Goal: Task Accomplishment & Management: Use online tool/utility

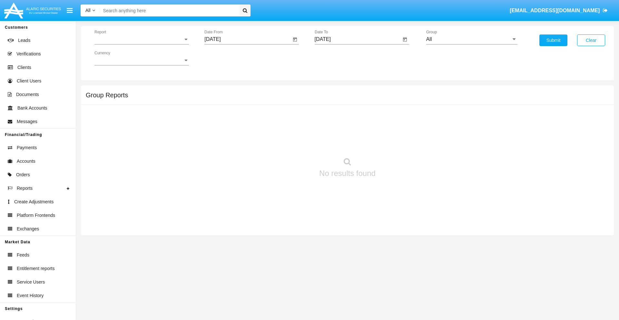
click at [141, 39] on span "Report" at bounding box center [138, 39] width 89 height 6
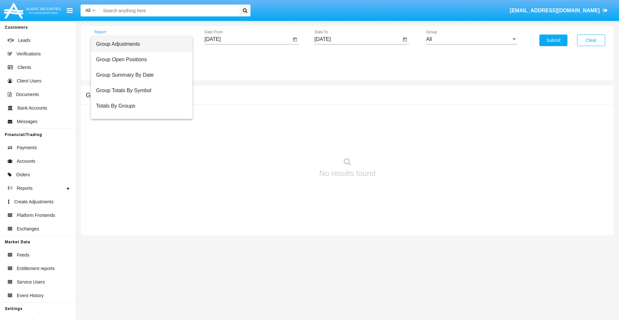
click at [139, 44] on span "Group Adjustments" at bounding box center [141, 43] width 91 height 15
click at [247, 39] on input "[DATE]" at bounding box center [247, 39] width 87 height 6
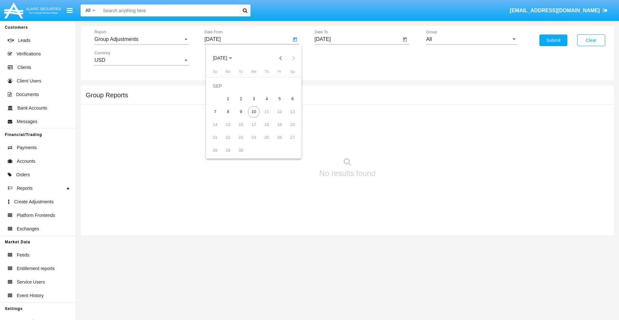
click at [225, 58] on span "[DATE]" at bounding box center [220, 58] width 14 height 5
click at [287, 142] on div "2025" at bounding box center [287, 143] width 20 height 12
click at [242, 104] on div "JUN" at bounding box center [242, 104] width 20 height 12
click at [241, 111] on div "10" at bounding box center [241, 112] width 12 height 12
type input "06/10/25"
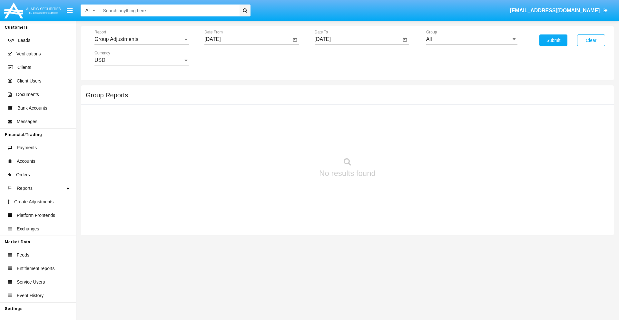
click at [357, 39] on input "[DATE]" at bounding box center [357, 39] width 87 height 6
click at [335, 58] on span "[DATE]" at bounding box center [330, 58] width 14 height 5
click at [397, 142] on div "2025" at bounding box center [397, 143] width 20 height 12
click at [330, 117] on div "SEP" at bounding box center [330, 117] width 20 height 12
click at [363, 111] on div "10" at bounding box center [364, 112] width 12 height 12
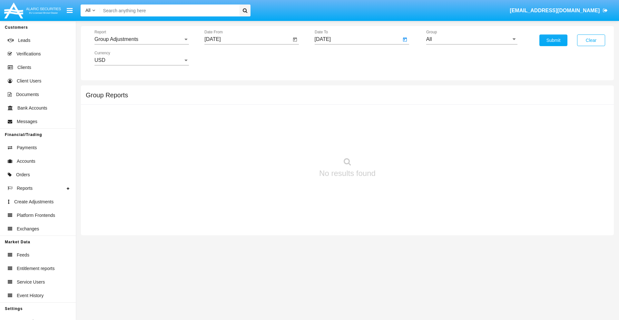
type input "[DATE]"
click at [471, 39] on input "All" at bounding box center [471, 39] width 91 height 6
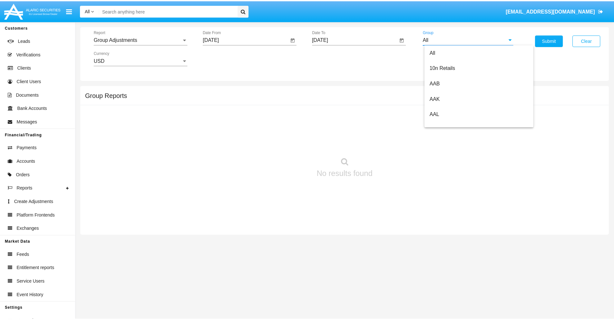
scroll to position [144, 0]
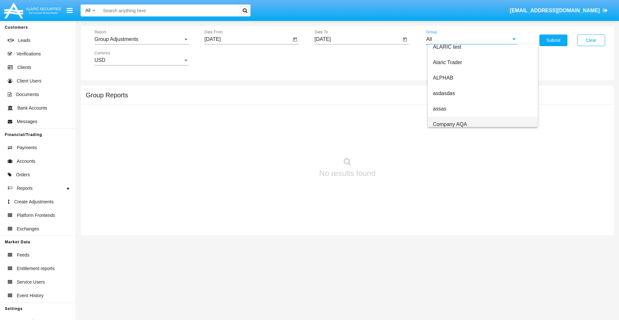
click at [449, 124] on span "Company AQA" at bounding box center [450, 123] width 34 height 5
type input "Company AQA"
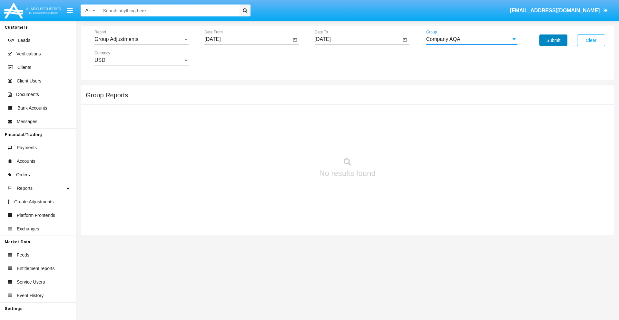
click at [553, 40] on button "Submit" at bounding box center [553, 40] width 28 height 12
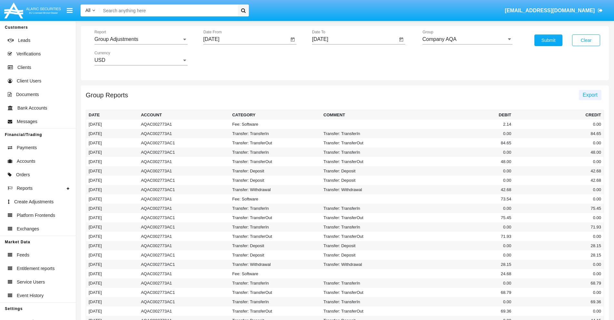
click at [590, 95] on span "Export" at bounding box center [589, 94] width 15 height 5
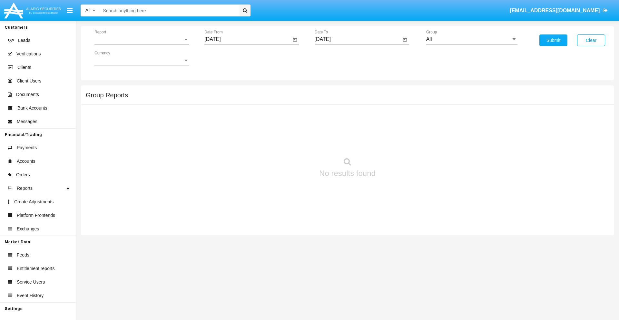
click at [141, 39] on span "Report" at bounding box center [138, 39] width 89 height 6
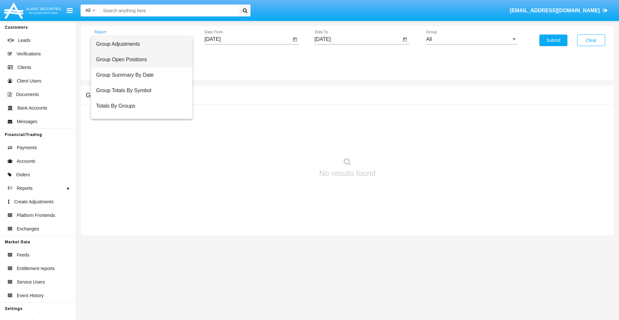
click at [139, 60] on span "Group Open Positions" at bounding box center [141, 59] width 91 height 15
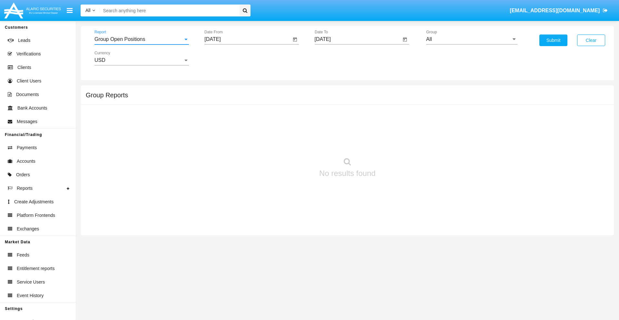
click at [247, 39] on input "[DATE]" at bounding box center [247, 39] width 87 height 6
click at [225, 58] on span "[DATE]" at bounding box center [220, 58] width 14 height 5
click at [287, 142] on div "2025" at bounding box center [287, 143] width 20 height 12
click at [287, 104] on div "AUG" at bounding box center [287, 104] width 20 height 12
click at [215, 111] on div "10" at bounding box center [215, 112] width 12 height 12
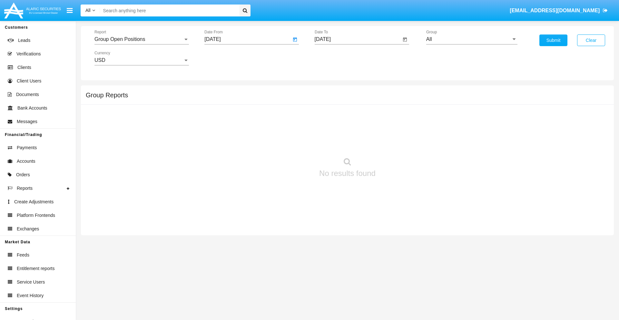
type input "[DATE]"
click at [357, 39] on input "[DATE]" at bounding box center [357, 39] width 87 height 6
click at [335, 58] on span "[DATE]" at bounding box center [330, 58] width 14 height 5
click at [397, 142] on div "2025" at bounding box center [397, 143] width 20 height 12
click at [330, 117] on div "SEP" at bounding box center [330, 117] width 20 height 12
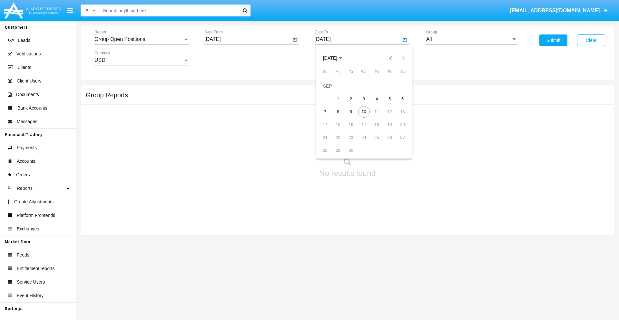
click at [363, 111] on div "10" at bounding box center [364, 112] width 12 height 12
type input "[DATE]"
click at [471, 39] on input "All" at bounding box center [471, 39] width 91 height 6
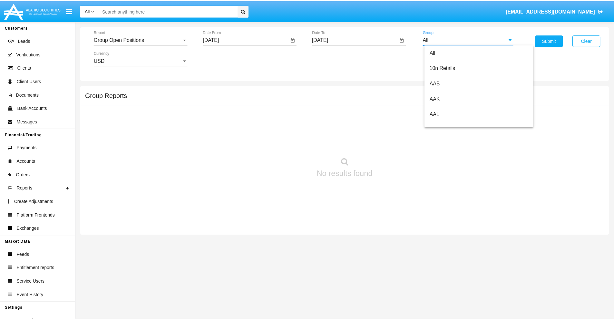
scroll to position [345, 0]
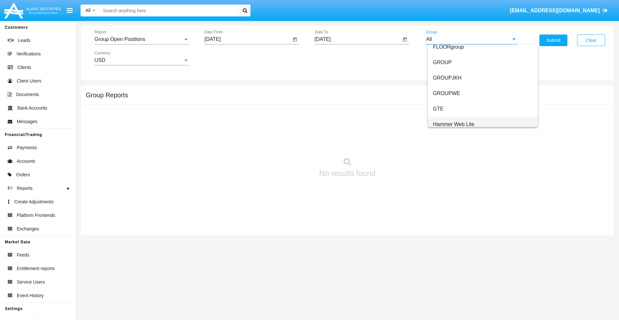
click at [453, 124] on span "Hammer Web Lite" at bounding box center [454, 123] width 42 height 5
type input "Hammer Web Lite"
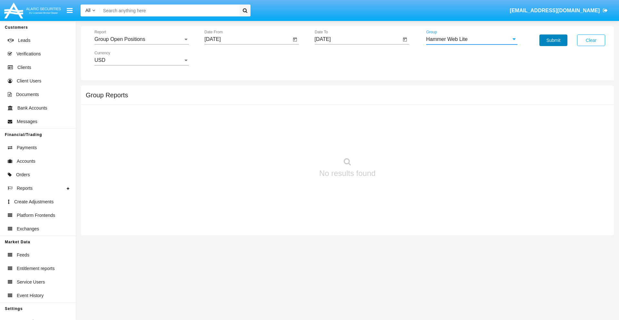
click at [553, 40] on button "Submit" at bounding box center [553, 40] width 28 height 12
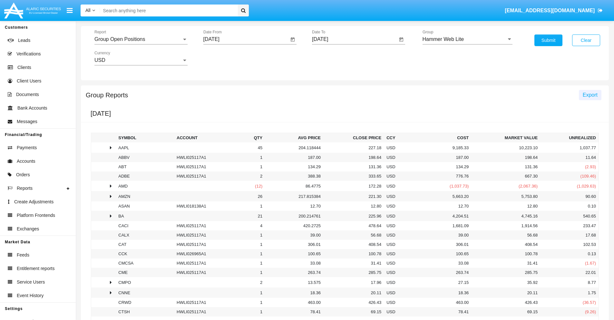
click at [590, 95] on span "Export" at bounding box center [589, 94] width 15 height 5
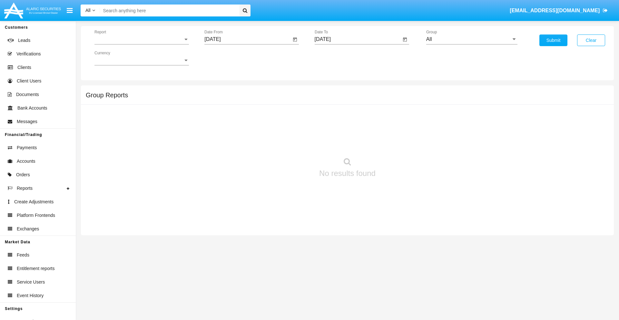
click at [141, 39] on span "Report" at bounding box center [138, 39] width 89 height 6
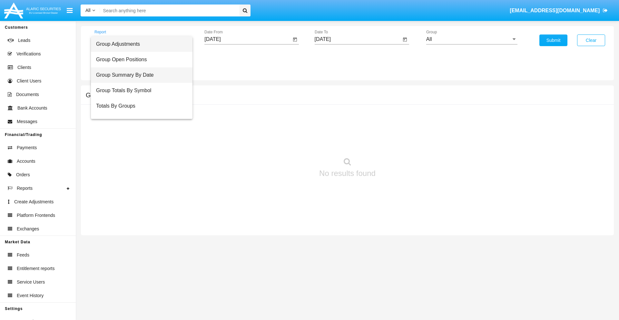
click at [139, 75] on span "Group Summary By Date" at bounding box center [141, 74] width 91 height 15
click at [247, 39] on input "[DATE]" at bounding box center [247, 39] width 87 height 6
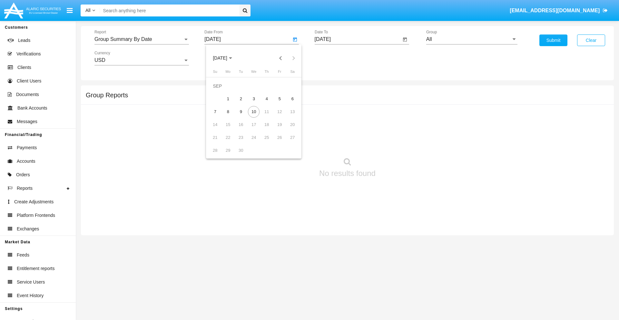
click at [225, 58] on span "[DATE]" at bounding box center [220, 58] width 14 height 5
click at [287, 142] on div "2025" at bounding box center [287, 143] width 20 height 12
click at [287, 104] on div "AUG" at bounding box center [287, 104] width 20 height 12
click at [215, 111] on div "10" at bounding box center [215, 112] width 12 height 12
type input "08/10/25"
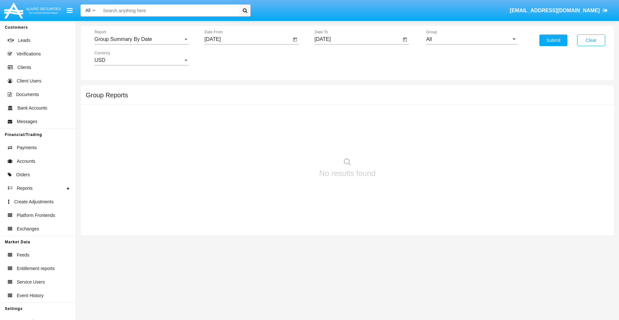
click at [357, 39] on input "[DATE]" at bounding box center [357, 39] width 87 height 6
click at [335, 58] on span "[DATE]" at bounding box center [330, 58] width 14 height 5
click at [397, 142] on div "2025" at bounding box center [397, 143] width 20 height 12
click at [330, 117] on div "SEP" at bounding box center [330, 117] width 20 height 12
click at [363, 111] on div "10" at bounding box center [364, 112] width 12 height 12
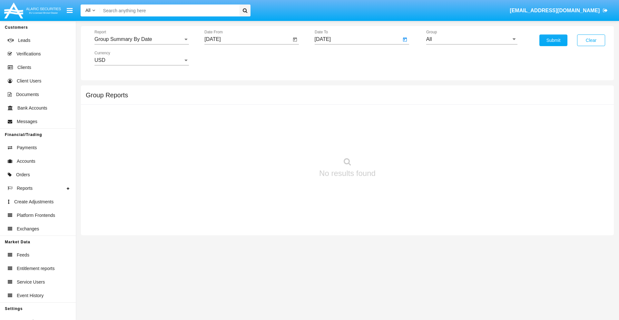
type input "09/10/25"
click at [471, 39] on input "All" at bounding box center [471, 39] width 91 height 6
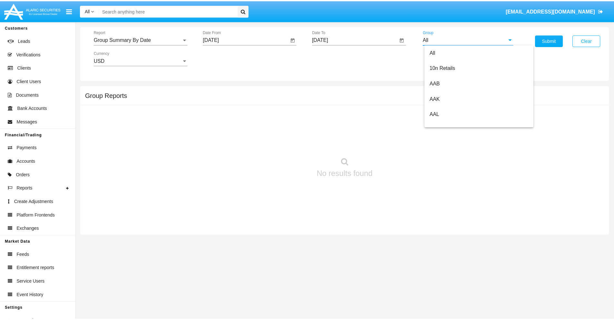
scroll to position [345, 0]
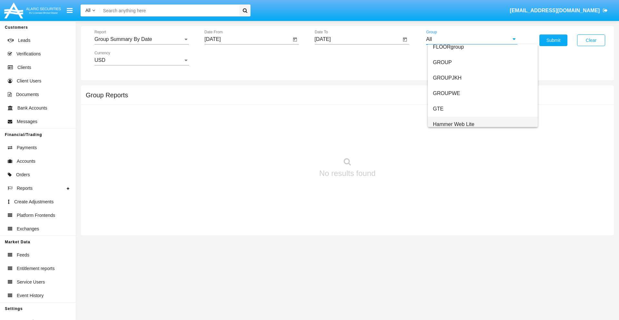
click at [453, 124] on span "Hammer Web Lite" at bounding box center [454, 123] width 42 height 5
type input "Hammer Web Lite"
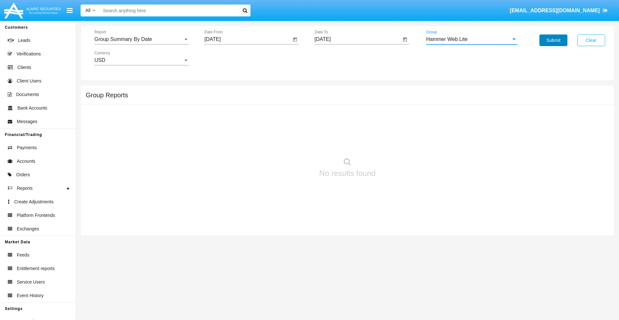
click at [553, 40] on button "Submit" at bounding box center [553, 40] width 28 height 12
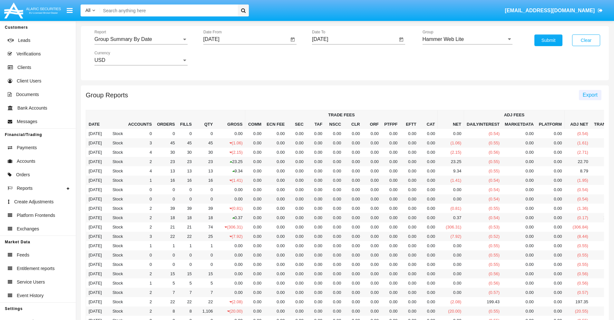
click at [590, 95] on span "Export" at bounding box center [589, 94] width 15 height 5
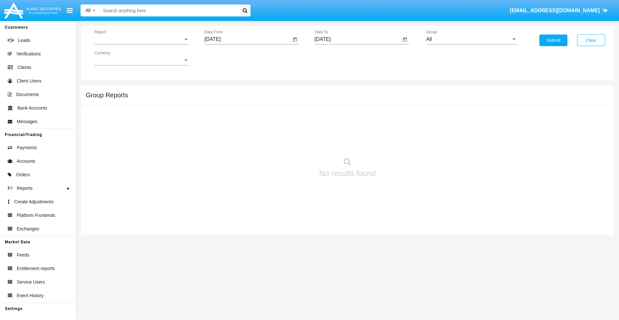
click at [141, 39] on span "Report" at bounding box center [138, 39] width 89 height 6
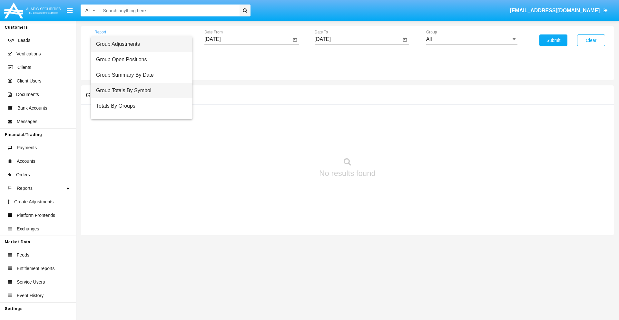
click at [139, 91] on span "Group Totals By Symbol" at bounding box center [141, 90] width 91 height 15
click at [247, 39] on input "[DATE]" at bounding box center [247, 39] width 87 height 6
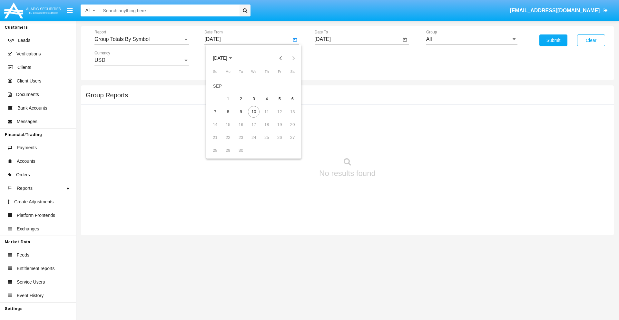
click at [225, 58] on span "[DATE]" at bounding box center [220, 58] width 14 height 5
click at [287, 142] on div "2025" at bounding box center [287, 143] width 20 height 12
click at [287, 104] on div "AUG" at bounding box center [287, 104] width 20 height 12
click at [215, 111] on div "10" at bounding box center [215, 112] width 12 height 12
type input "08/10/25"
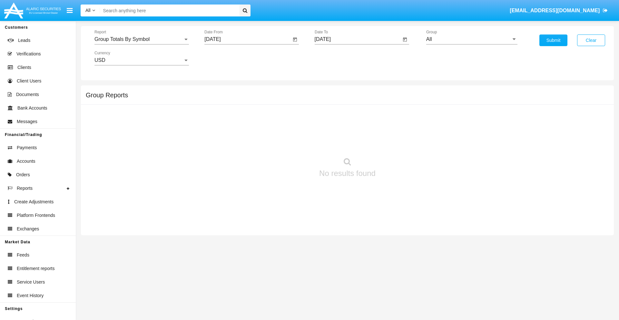
click at [357, 39] on input "[DATE]" at bounding box center [357, 39] width 87 height 6
click at [335, 58] on span "[DATE]" at bounding box center [330, 58] width 14 height 5
click at [397, 142] on div "2025" at bounding box center [397, 143] width 20 height 12
click at [330, 117] on div "SEP" at bounding box center [330, 117] width 20 height 12
click at [363, 111] on div "10" at bounding box center [364, 112] width 12 height 12
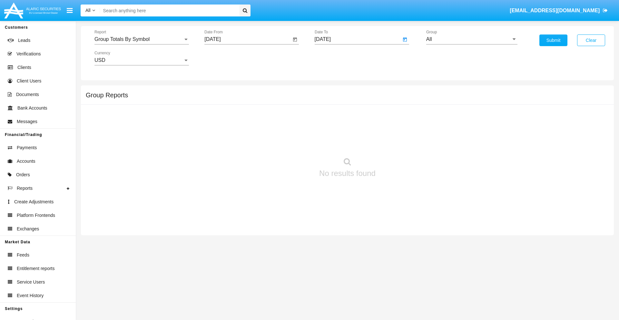
type input "[DATE]"
click at [471, 39] on input "All" at bounding box center [471, 39] width 91 height 6
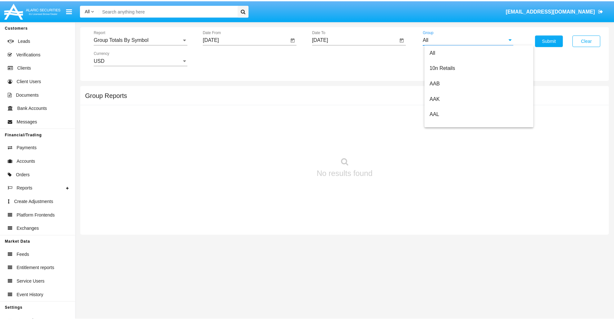
scroll to position [345, 0]
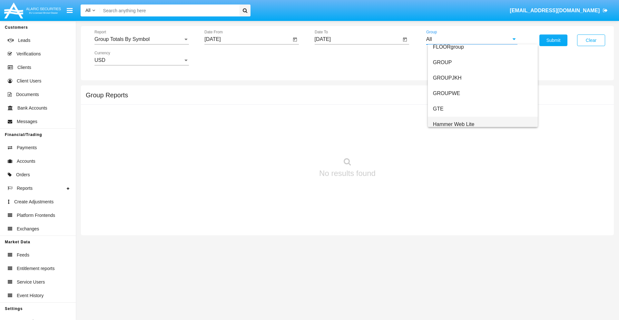
click at [453, 124] on span "Hammer Web Lite" at bounding box center [454, 123] width 42 height 5
type input "Hammer Web Lite"
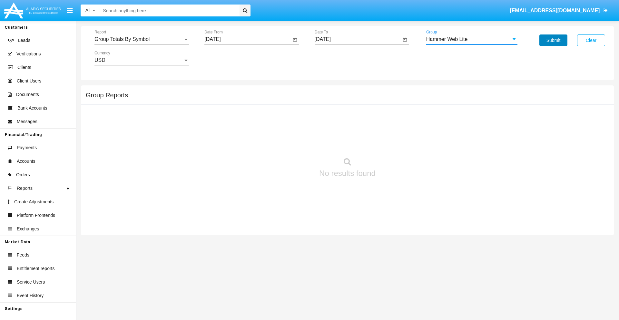
click at [553, 40] on button "Submit" at bounding box center [553, 40] width 28 height 12
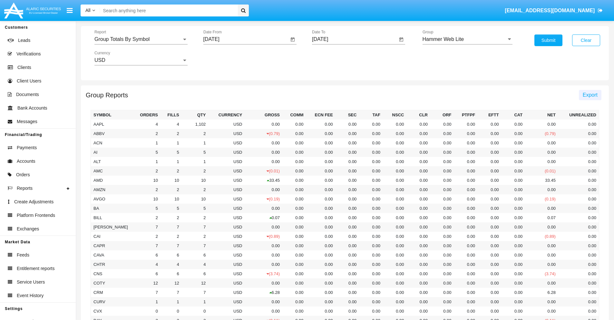
click at [590, 95] on span "Export" at bounding box center [589, 94] width 15 height 5
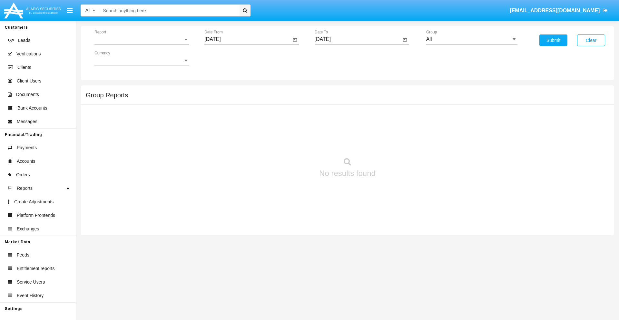
click at [141, 39] on span "Report" at bounding box center [138, 39] width 89 height 6
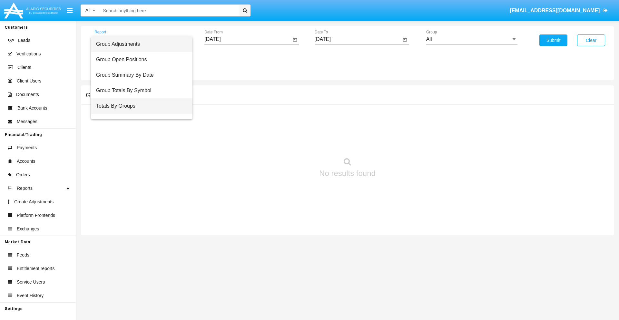
click at [139, 106] on span "Totals By Groups" at bounding box center [141, 105] width 91 height 15
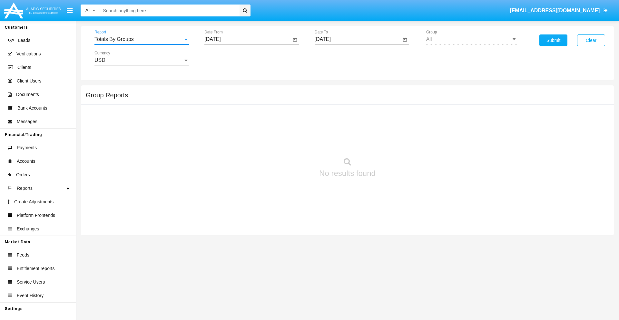
click at [247, 39] on input "[DATE]" at bounding box center [247, 39] width 87 height 6
click at [225, 58] on span "[DATE]" at bounding box center [220, 58] width 14 height 5
click at [287, 142] on div "2025" at bounding box center [287, 143] width 20 height 12
click at [287, 104] on div "AUG" at bounding box center [287, 104] width 20 height 12
click at [241, 137] on div "26" at bounding box center [241, 138] width 12 height 12
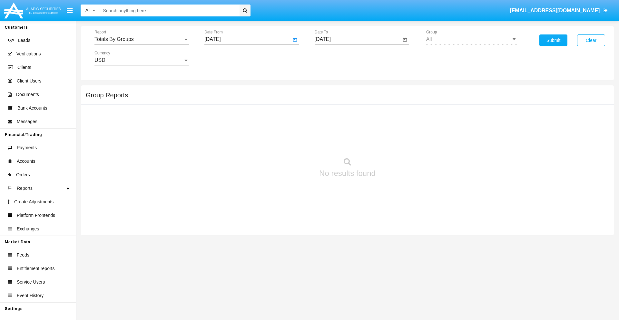
type input "08/26/25"
click at [357, 39] on input "[DATE]" at bounding box center [357, 39] width 87 height 6
click at [335, 58] on span "[DATE]" at bounding box center [330, 58] width 14 height 5
click at [397, 142] on div "2025" at bounding box center [397, 143] width 20 height 12
click at [330, 117] on div "SEP" at bounding box center [330, 117] width 20 height 12
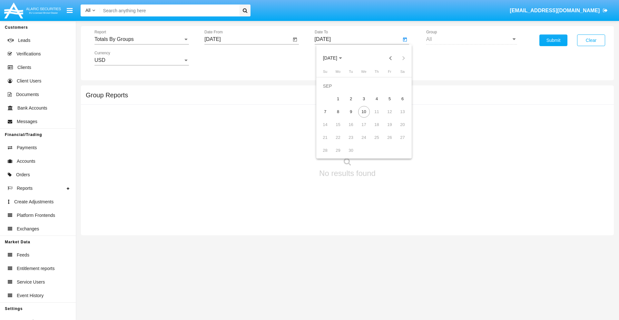
click at [363, 111] on div "10" at bounding box center [364, 112] width 12 height 12
type input "[DATE]"
click at [553, 40] on button "Submit" at bounding box center [553, 40] width 28 height 12
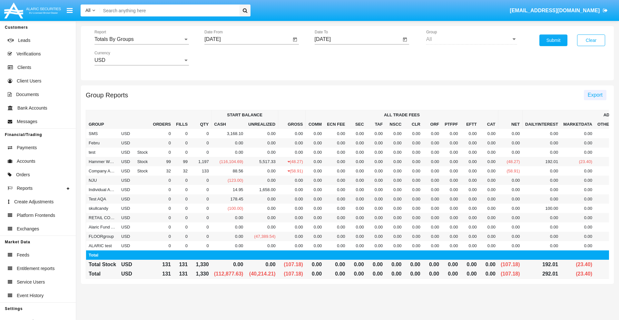
click at [594, 95] on span "Export" at bounding box center [594, 94] width 15 height 5
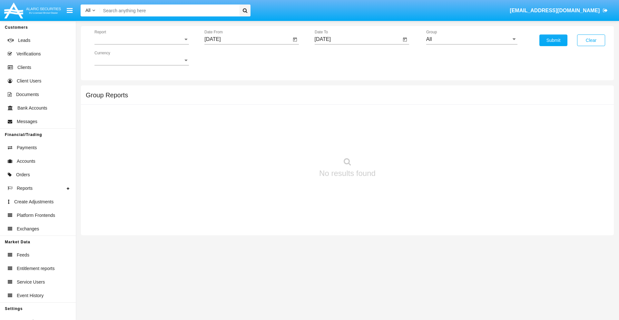
click at [141, 39] on span "Report" at bounding box center [138, 39] width 89 height 6
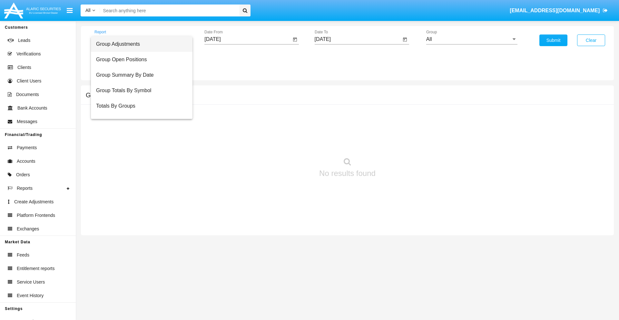
scroll to position [10, 0]
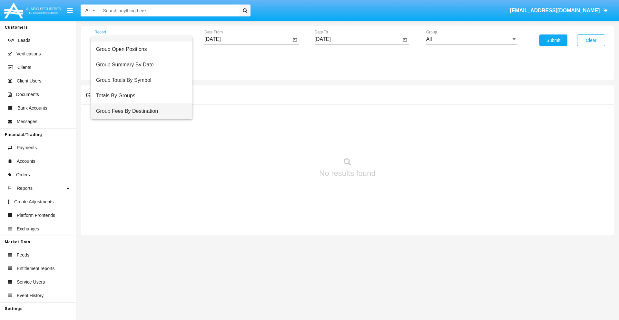
click at [139, 111] on span "Group Fees By Destination" at bounding box center [141, 110] width 91 height 15
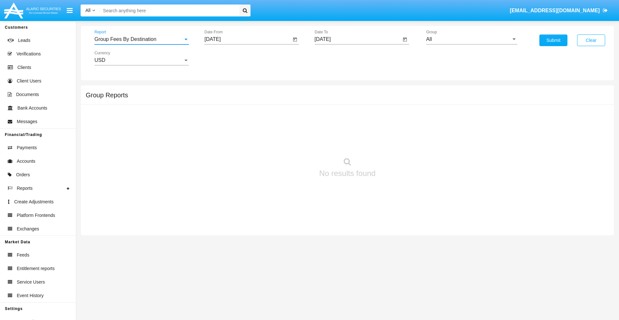
click at [247, 39] on input "[DATE]" at bounding box center [247, 39] width 87 height 6
click at [225, 58] on span "[DATE]" at bounding box center [220, 58] width 14 height 5
click at [287, 142] on div "2025" at bounding box center [287, 143] width 20 height 12
click at [265, 104] on div "[DATE]" at bounding box center [265, 104] width 20 height 12
click at [266, 111] on div "10" at bounding box center [267, 112] width 12 height 12
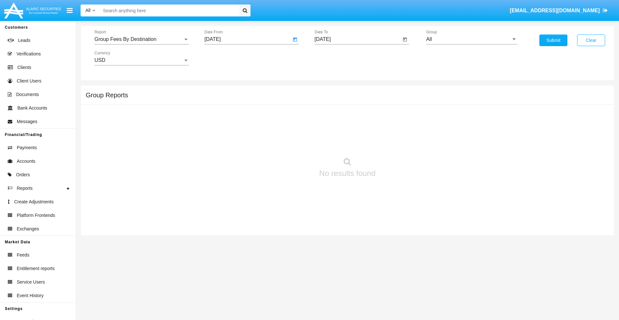
type input "[DATE]"
click at [357, 39] on input "[DATE]" at bounding box center [357, 39] width 87 height 6
click at [335, 58] on span "[DATE]" at bounding box center [330, 58] width 14 height 5
click at [397, 142] on div "2025" at bounding box center [397, 143] width 20 height 12
click at [330, 117] on div "SEP" at bounding box center [330, 117] width 20 height 12
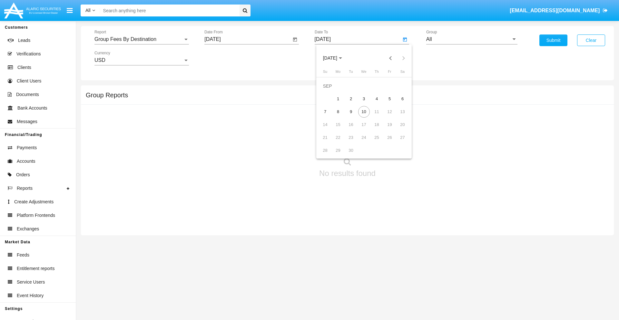
click at [363, 111] on div "10" at bounding box center [364, 112] width 12 height 12
type input "[DATE]"
click at [471, 39] on input "All" at bounding box center [471, 39] width 91 height 6
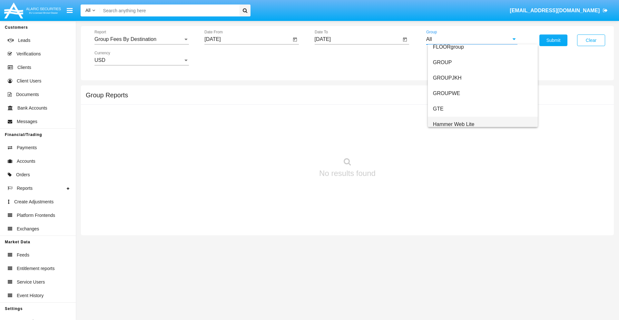
click at [453, 124] on span "Hammer Web Lite" at bounding box center [454, 123] width 42 height 5
type input "Hammer Web Lite"
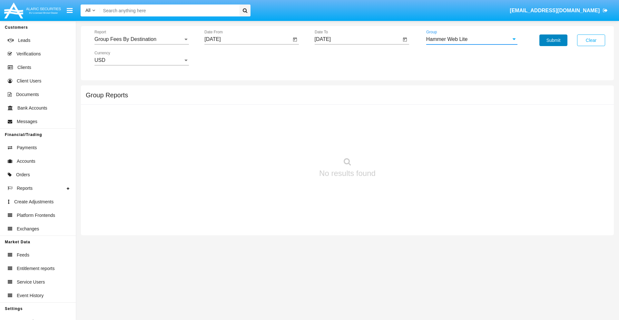
click at [553, 40] on button "Submit" at bounding box center [553, 40] width 28 height 12
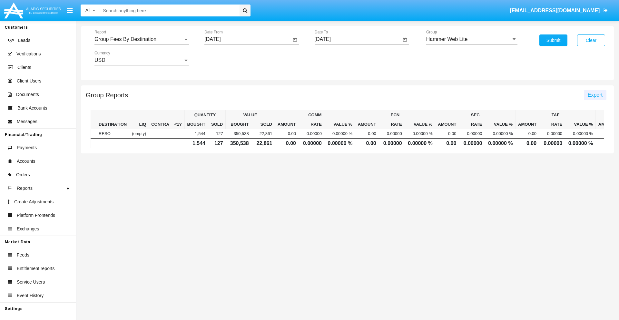
click at [594, 95] on span "Export" at bounding box center [594, 94] width 15 height 5
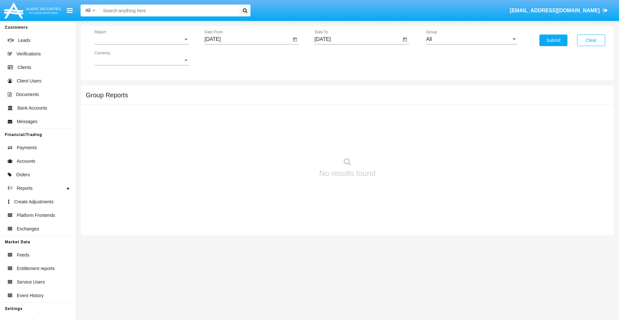
click at [141, 39] on span "Report" at bounding box center [138, 39] width 89 height 6
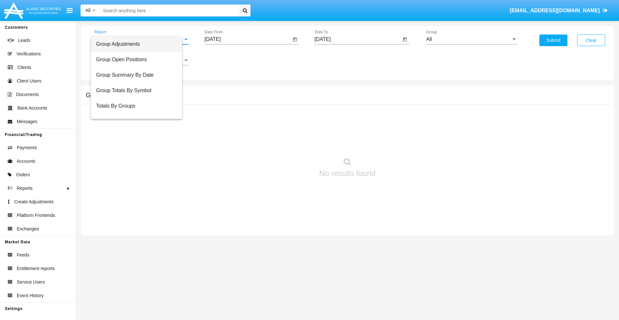
click at [139, 129] on span "Totals By Accounts" at bounding box center [136, 136] width 81 height 15
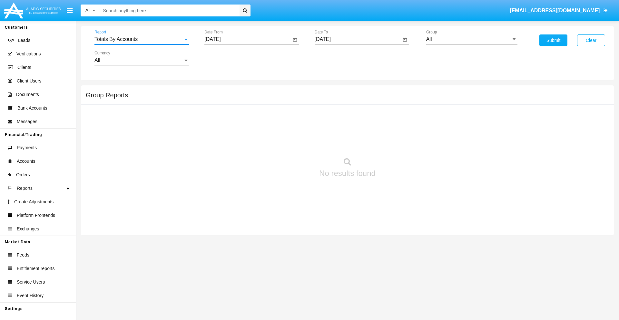
scroll to position [26, 0]
click at [247, 39] on input "[DATE]" at bounding box center [247, 39] width 87 height 6
click at [225, 58] on span "[DATE]" at bounding box center [220, 58] width 14 height 5
click at [287, 142] on div "2025" at bounding box center [287, 143] width 20 height 12
click at [287, 104] on div "AUG" at bounding box center [287, 104] width 20 height 12
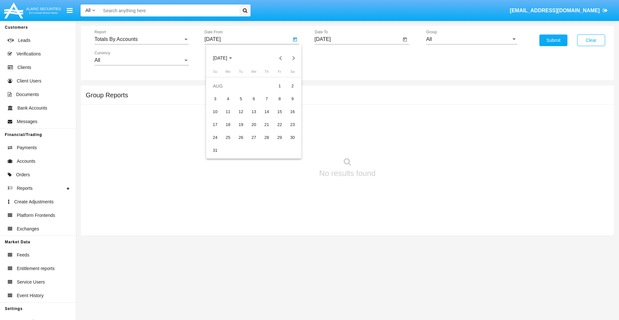
click at [241, 137] on div "26" at bounding box center [241, 138] width 12 height 12
type input "[DATE]"
click at [357, 39] on input "[DATE]" at bounding box center [357, 39] width 87 height 6
click at [335, 58] on span "[DATE]" at bounding box center [330, 58] width 14 height 5
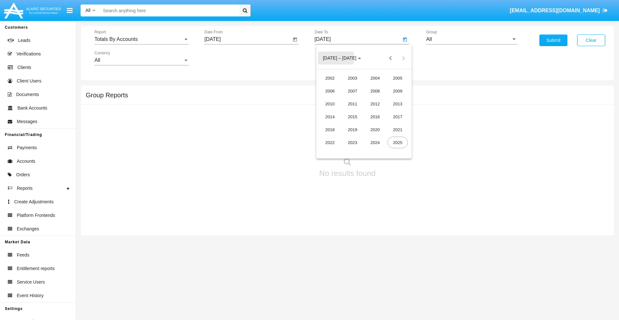
click at [397, 142] on div "2025" at bounding box center [397, 143] width 20 height 12
click at [330, 117] on div "SEP" at bounding box center [330, 117] width 20 height 12
click at [363, 111] on div "10" at bounding box center [364, 112] width 12 height 12
type input "09/10/25"
click at [471, 39] on input "All" at bounding box center [471, 39] width 91 height 6
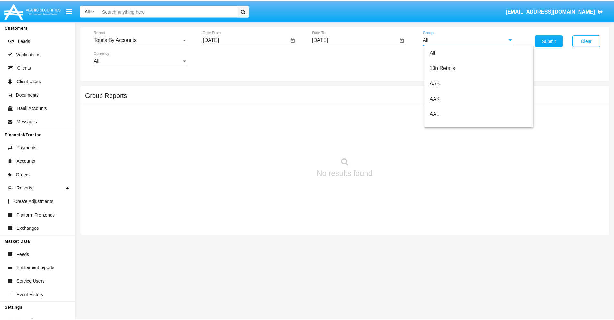
scroll to position [345, 0]
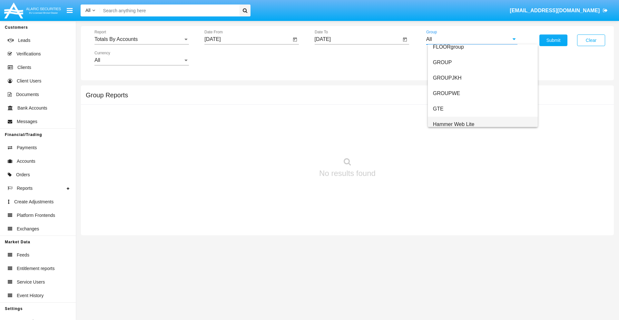
click at [453, 124] on span "Hammer Web Lite" at bounding box center [454, 123] width 42 height 5
type input "Hammer Web Lite"
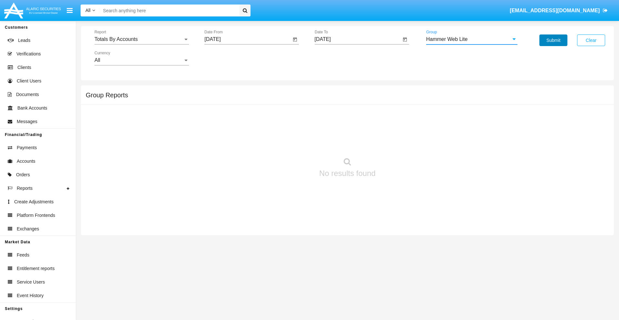
click at [553, 40] on button "Submit" at bounding box center [553, 40] width 28 height 12
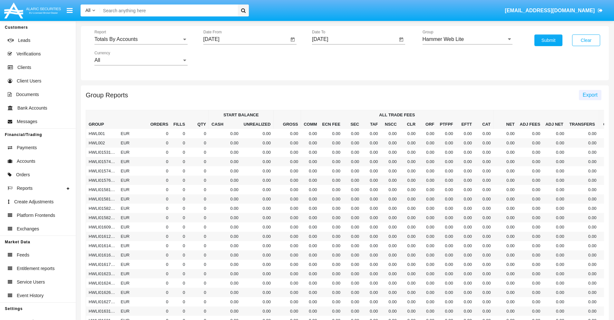
click at [590, 95] on span "Export" at bounding box center [589, 94] width 15 height 5
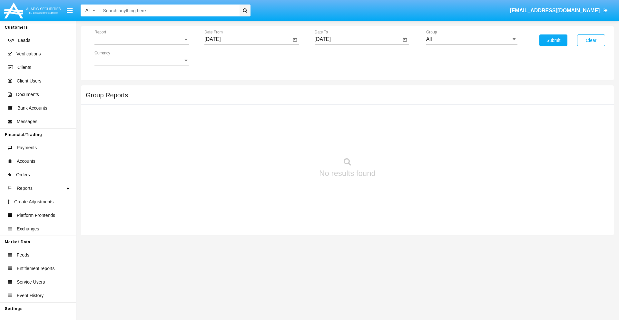
click at [141, 39] on span "Report" at bounding box center [138, 39] width 89 height 6
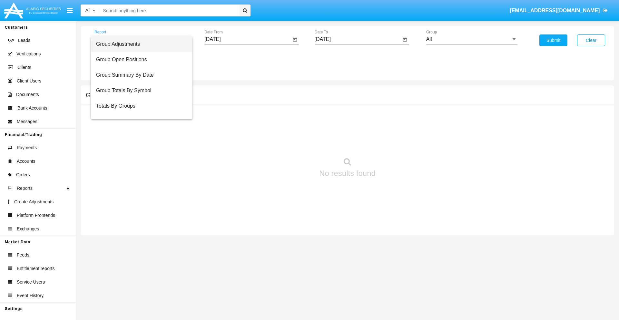
click at [139, 44] on span "Group Adjustments" at bounding box center [141, 43] width 91 height 15
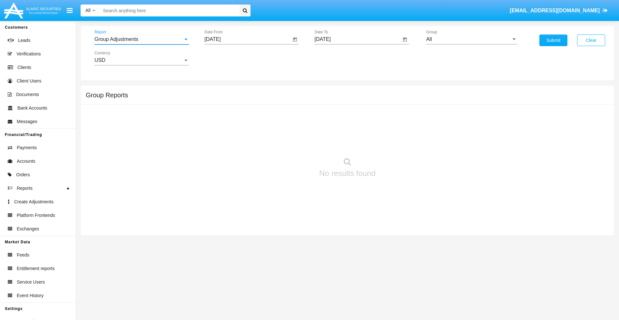
click at [247, 39] on input "[DATE]" at bounding box center [247, 39] width 87 height 6
click at [225, 58] on span "[DATE]" at bounding box center [220, 58] width 14 height 5
click at [242, 130] on div "2019" at bounding box center [242, 130] width 20 height 12
click at [220, 91] on div "JAN" at bounding box center [220, 91] width 20 height 12
click at [241, 99] on div "1" at bounding box center [241, 99] width 12 height 12
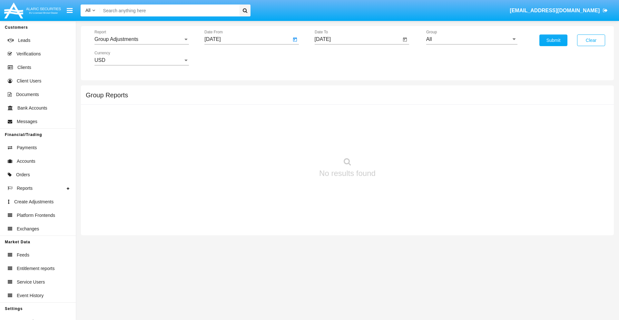
type input "[DATE]"
click at [357, 39] on input "[DATE]" at bounding box center [357, 39] width 87 height 6
click at [335, 58] on span "[DATE]" at bounding box center [330, 58] width 14 height 5
click at [352, 130] on div "2019" at bounding box center [352, 130] width 20 height 12
click at [330, 91] on div "JAN" at bounding box center [330, 91] width 20 height 12
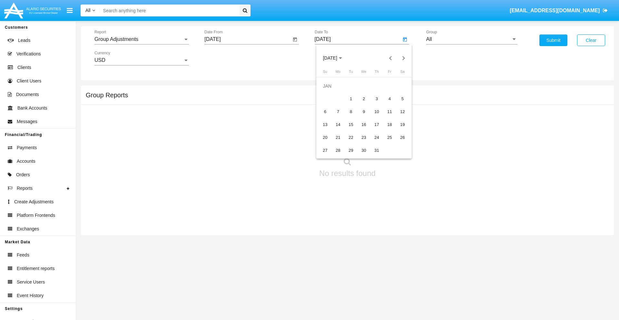
click at [351, 99] on div "1" at bounding box center [351, 99] width 12 height 12
type input "[DATE]"
click at [471, 39] on input "All" at bounding box center [471, 39] width 91 height 6
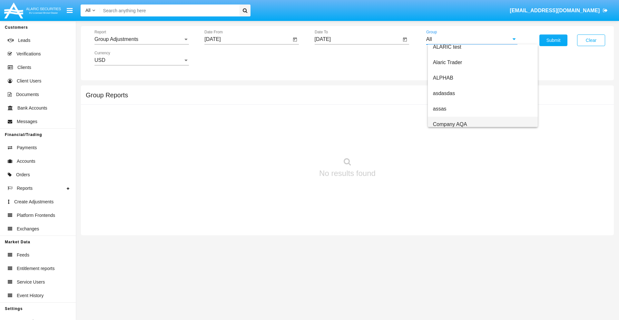
click at [449, 124] on span "Company AQA" at bounding box center [450, 123] width 34 height 5
type input "Company AQA"
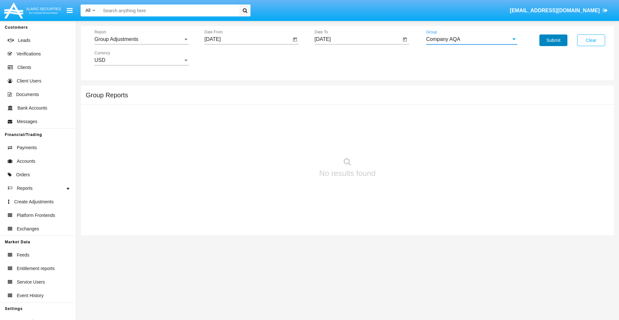
click at [553, 40] on button "Submit" at bounding box center [553, 40] width 28 height 12
click at [141, 39] on span "Report" at bounding box center [138, 39] width 89 height 6
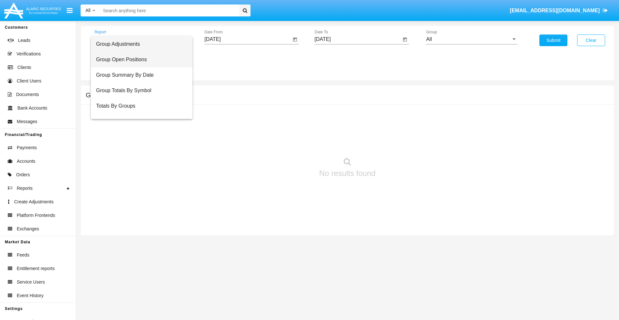
click at [139, 60] on span "Group Open Positions" at bounding box center [141, 59] width 91 height 15
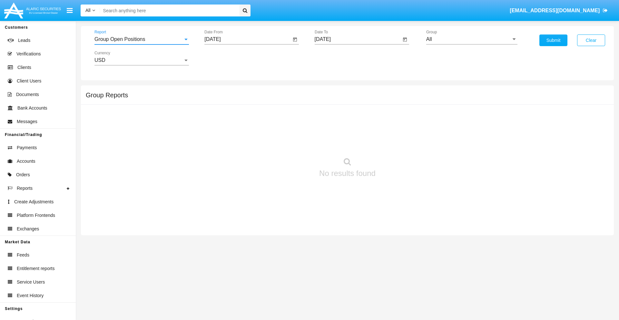
click at [247, 39] on input "[DATE]" at bounding box center [247, 39] width 87 height 6
click at [225, 58] on span "[DATE]" at bounding box center [220, 58] width 14 height 5
click at [242, 130] on div "2019" at bounding box center [242, 130] width 20 height 12
click at [220, 91] on div "JAN" at bounding box center [220, 91] width 20 height 12
click at [241, 99] on div "1" at bounding box center [241, 99] width 12 height 12
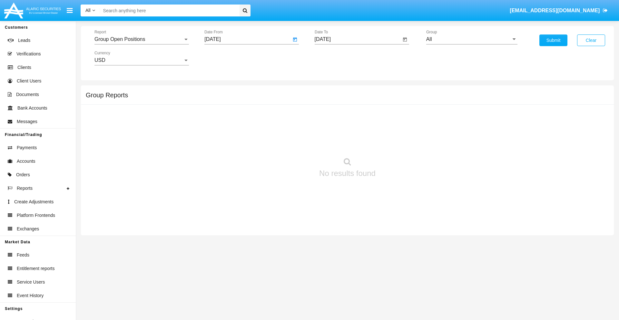
type input "[DATE]"
click at [357, 39] on input "[DATE]" at bounding box center [357, 39] width 87 height 6
click at [335, 58] on span "[DATE]" at bounding box center [330, 58] width 14 height 5
click at [352, 130] on div "2019" at bounding box center [352, 130] width 20 height 12
click at [330, 91] on div "JAN" at bounding box center [330, 91] width 20 height 12
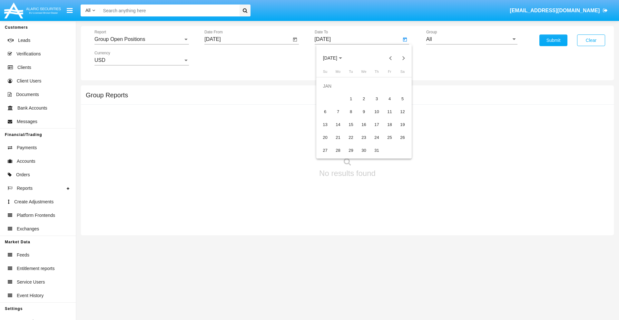
click at [351, 99] on div "1" at bounding box center [351, 99] width 12 height 12
type input "[DATE]"
click at [471, 39] on input "All" at bounding box center [471, 39] width 91 height 6
click at [449, 266] on span "Company AQA" at bounding box center [450, 268] width 34 height 5
type input "Company AQA"
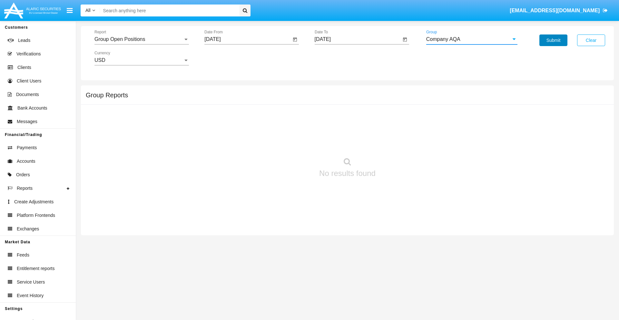
click at [553, 40] on button "Submit" at bounding box center [553, 40] width 28 height 12
click at [141, 39] on span "Report" at bounding box center [138, 39] width 89 height 6
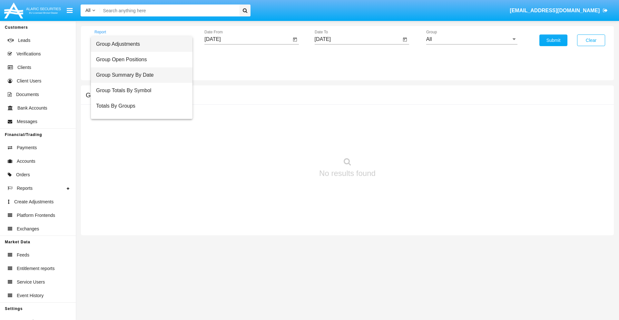
click at [139, 75] on span "Group Summary By Date" at bounding box center [141, 74] width 91 height 15
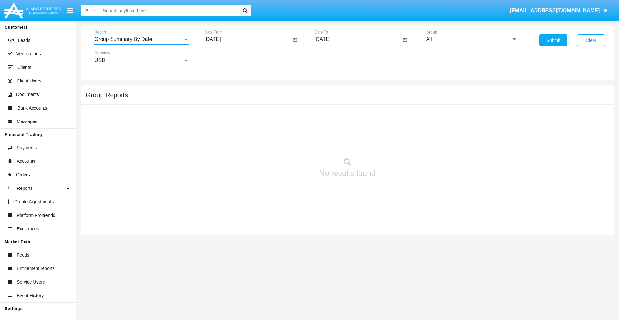
click at [247, 39] on input "[DATE]" at bounding box center [247, 39] width 87 height 6
click at [225, 58] on span "[DATE]" at bounding box center [220, 58] width 14 height 5
click at [242, 130] on div "2019" at bounding box center [242, 130] width 20 height 12
click at [220, 91] on div "JAN" at bounding box center [220, 91] width 20 height 12
click at [241, 99] on div "1" at bounding box center [241, 99] width 12 height 12
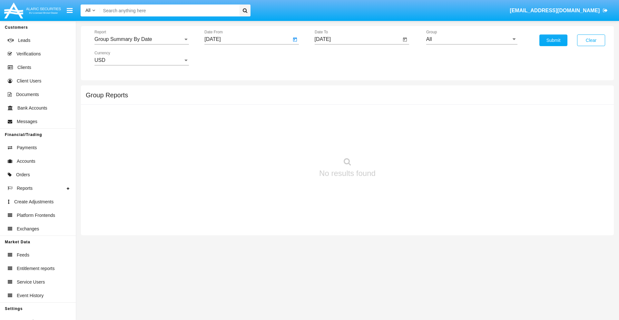
type input "[DATE]"
click at [357, 39] on input "[DATE]" at bounding box center [357, 39] width 87 height 6
click at [335, 58] on span "[DATE]" at bounding box center [330, 58] width 14 height 5
click at [352, 130] on div "2019" at bounding box center [352, 130] width 20 height 12
click at [330, 91] on div "JAN" at bounding box center [330, 91] width 20 height 12
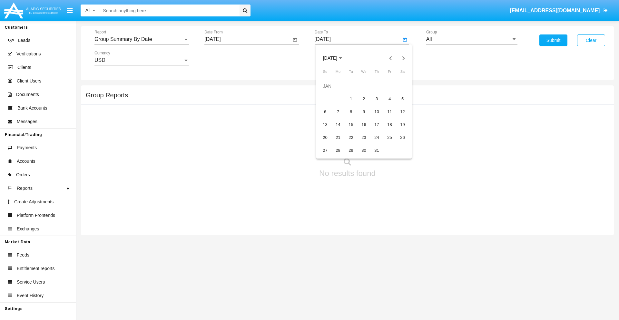
click at [351, 99] on div "1" at bounding box center [351, 99] width 12 height 12
type input "[DATE]"
click at [471, 39] on input "All" at bounding box center [471, 39] width 91 height 6
click at [449, 266] on span "Company AQA" at bounding box center [450, 268] width 34 height 5
type input "Company AQA"
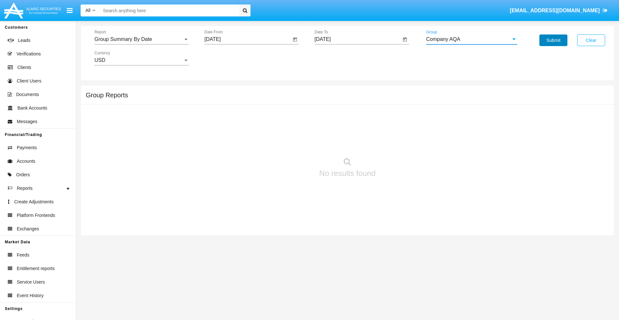
click at [553, 40] on button "Submit" at bounding box center [553, 40] width 28 height 12
click at [141, 39] on span "Report" at bounding box center [138, 39] width 89 height 6
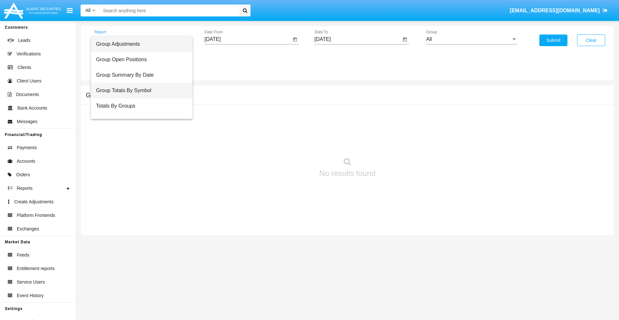
click at [139, 91] on span "Group Totals By Symbol" at bounding box center [141, 90] width 91 height 15
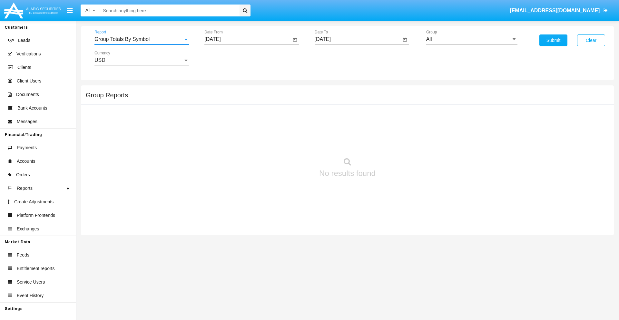
click at [247, 39] on input "[DATE]" at bounding box center [247, 39] width 87 height 6
click at [225, 58] on span "[DATE]" at bounding box center [220, 58] width 14 height 5
click at [242, 130] on div "2019" at bounding box center [242, 130] width 20 height 12
click at [220, 91] on div "JAN" at bounding box center [220, 91] width 20 height 12
click at [241, 99] on div "1" at bounding box center [241, 99] width 12 height 12
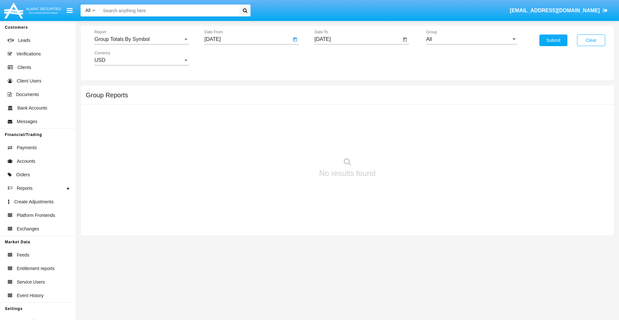
type input "[DATE]"
click at [357, 39] on input "[DATE]" at bounding box center [357, 39] width 87 height 6
click at [335, 58] on span "[DATE]" at bounding box center [330, 58] width 14 height 5
click at [352, 130] on div "2019" at bounding box center [352, 130] width 20 height 12
click at [330, 91] on div "JAN" at bounding box center [330, 91] width 20 height 12
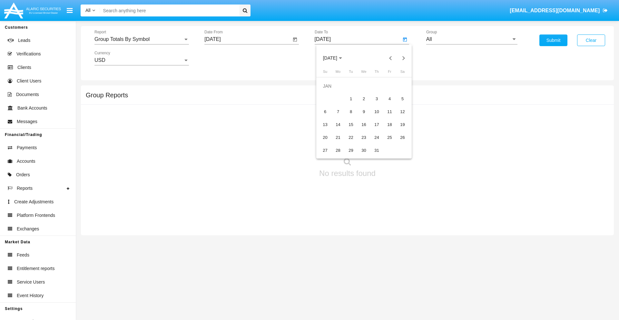
click at [351, 99] on div "1" at bounding box center [351, 99] width 12 height 12
type input "[DATE]"
click at [471, 39] on input "All" at bounding box center [471, 39] width 91 height 6
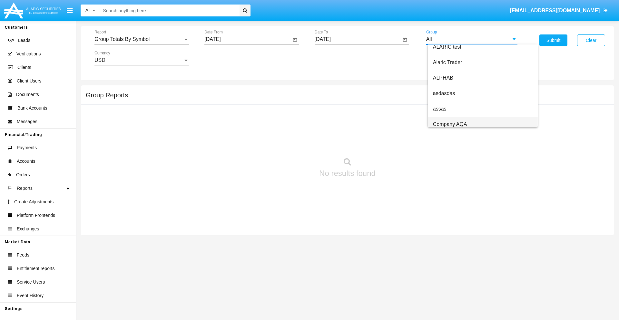
click at [449, 124] on span "Company AQA" at bounding box center [450, 123] width 34 height 5
type input "Company AQA"
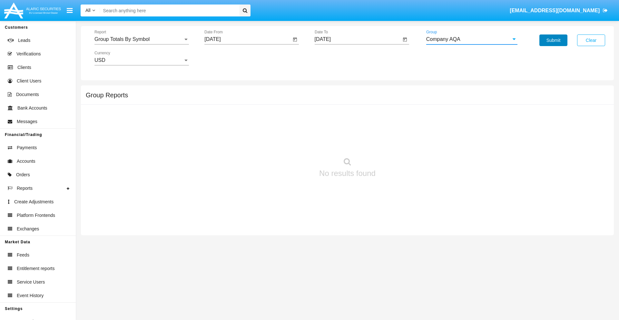
click at [553, 40] on button "Submit" at bounding box center [553, 40] width 28 height 12
click at [141, 39] on span "Report" at bounding box center [138, 39] width 89 height 6
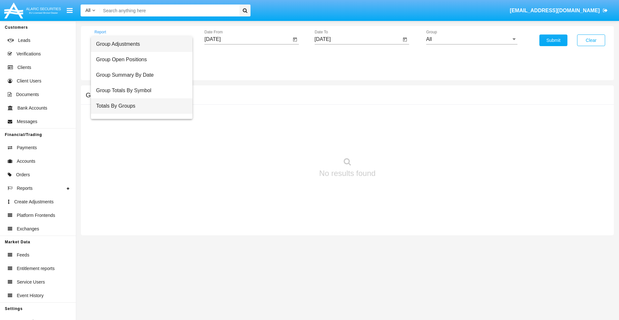
click at [139, 106] on span "Totals By Groups" at bounding box center [141, 105] width 91 height 15
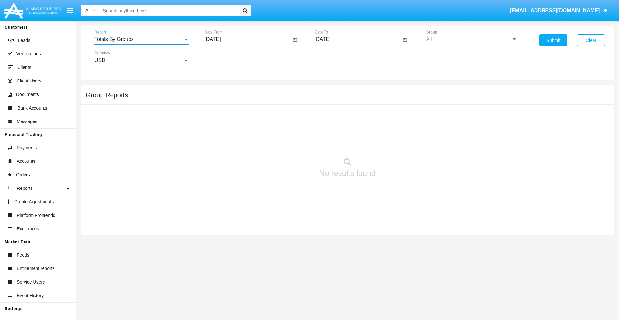
click at [247, 39] on input "[DATE]" at bounding box center [247, 39] width 87 height 6
click at [225, 58] on span "[DATE]" at bounding box center [220, 58] width 14 height 5
click at [242, 130] on div "2019" at bounding box center [242, 130] width 20 height 12
click at [220, 91] on div "JAN" at bounding box center [220, 91] width 20 height 12
click at [241, 99] on div "1" at bounding box center [241, 99] width 12 height 12
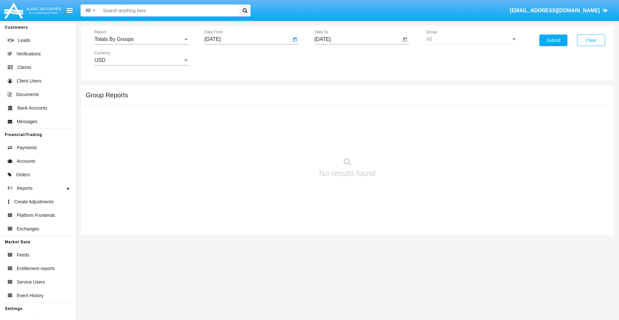
type input "[DATE]"
click at [357, 39] on input "[DATE]" at bounding box center [357, 39] width 87 height 6
click at [335, 58] on span "[DATE]" at bounding box center [330, 58] width 14 height 5
click at [352, 130] on div "2019" at bounding box center [352, 130] width 20 height 12
click at [330, 91] on div "JAN" at bounding box center [330, 91] width 20 height 12
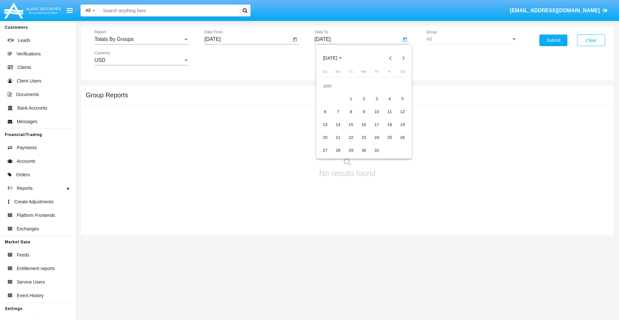
click at [351, 99] on div "1" at bounding box center [351, 99] width 12 height 12
type input "01/01/19"
click at [553, 40] on button "Submit" at bounding box center [553, 40] width 28 height 12
click at [141, 39] on span "Report" at bounding box center [138, 39] width 89 height 6
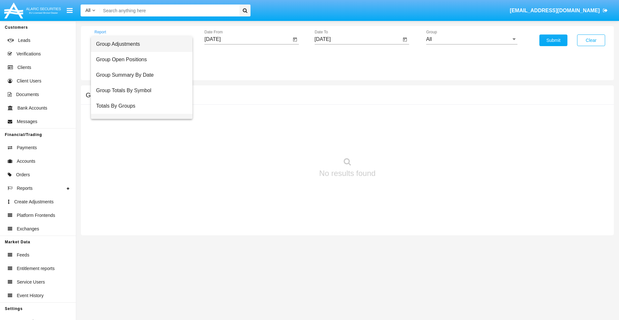
click at [139, 114] on span "Group Fees By Destination" at bounding box center [141, 121] width 91 height 15
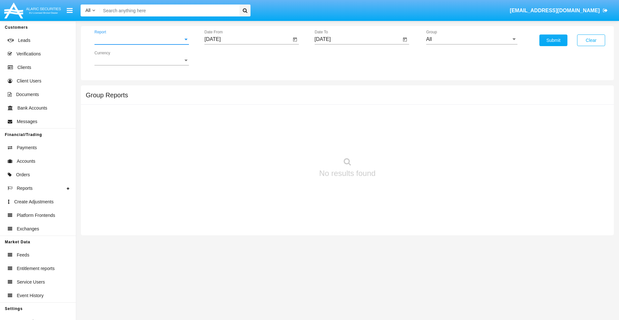
scroll to position [10, 0]
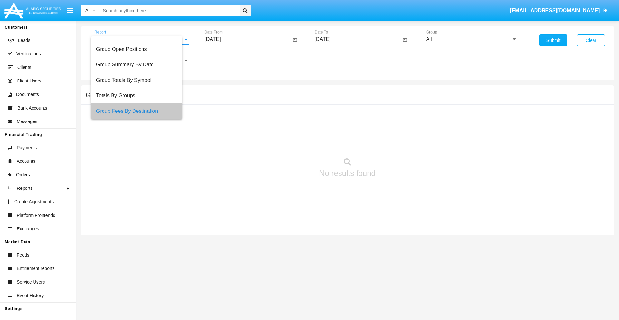
click at [247, 39] on input "[DATE]" at bounding box center [247, 39] width 87 height 6
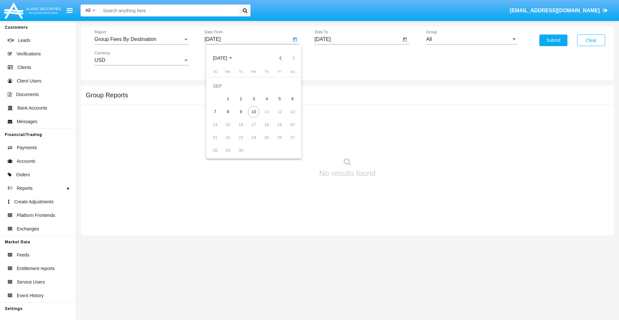
click at [225, 58] on span "[DATE]" at bounding box center [220, 58] width 14 height 5
click at [242, 130] on div "2019" at bounding box center [242, 130] width 20 height 12
click at [220, 91] on div "JAN" at bounding box center [220, 91] width 20 height 12
click at [241, 99] on div "1" at bounding box center [241, 99] width 12 height 12
type input "[DATE]"
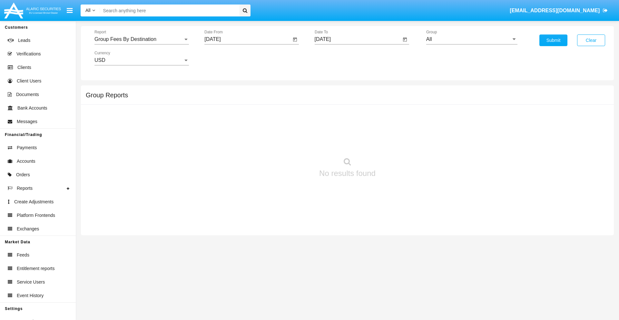
click at [357, 39] on input "[DATE]" at bounding box center [357, 39] width 87 height 6
click at [335, 58] on span "[DATE]" at bounding box center [330, 58] width 14 height 5
click at [352, 130] on div "2019" at bounding box center [352, 130] width 20 height 12
click at [330, 91] on div "JAN" at bounding box center [330, 91] width 20 height 12
click at [351, 99] on div "1" at bounding box center [351, 99] width 12 height 12
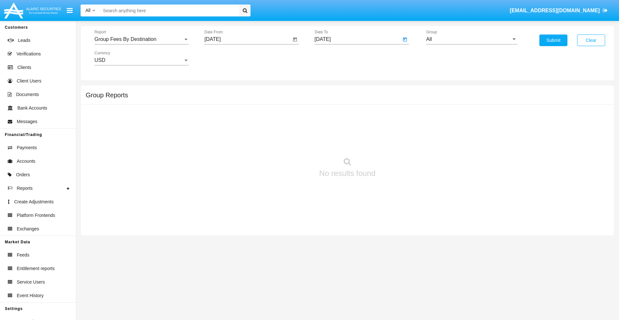
type input "[DATE]"
click at [471, 39] on input "All" at bounding box center [471, 39] width 91 height 6
click at [449, 266] on span "Company AQA" at bounding box center [450, 268] width 34 height 5
type input "Company AQA"
click at [553, 40] on button "Submit" at bounding box center [553, 40] width 28 height 12
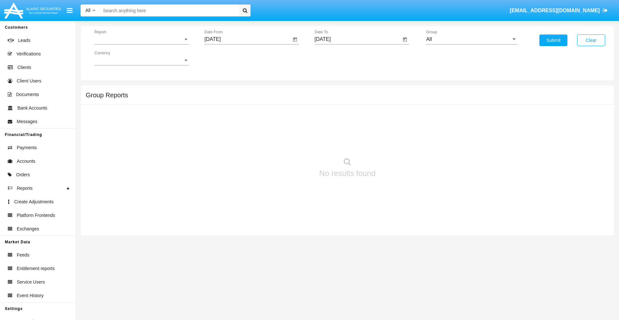
click at [141, 39] on span "Report" at bounding box center [138, 39] width 89 height 6
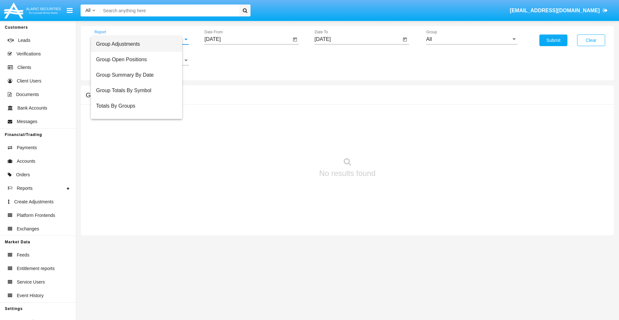
click at [139, 129] on span "Totals By Accounts" at bounding box center [136, 136] width 81 height 15
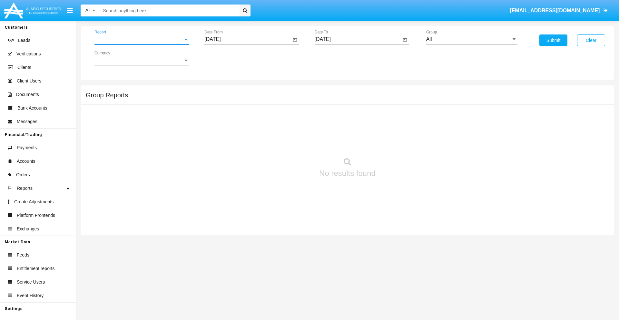
scroll to position [26, 0]
click at [247, 39] on input "[DATE]" at bounding box center [247, 39] width 87 height 6
click at [225, 58] on span "[DATE]" at bounding box center [220, 58] width 14 height 5
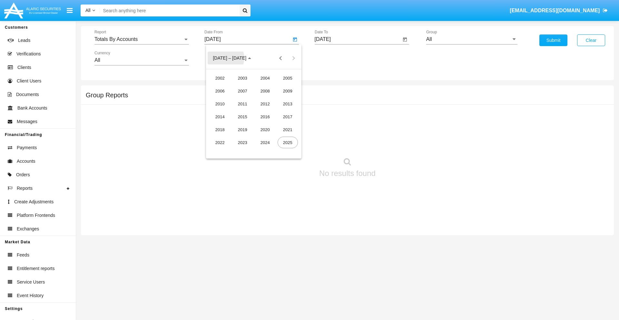
click at [242, 130] on div "2019" at bounding box center [242, 130] width 20 height 12
click at [220, 91] on div "JAN" at bounding box center [220, 91] width 20 height 12
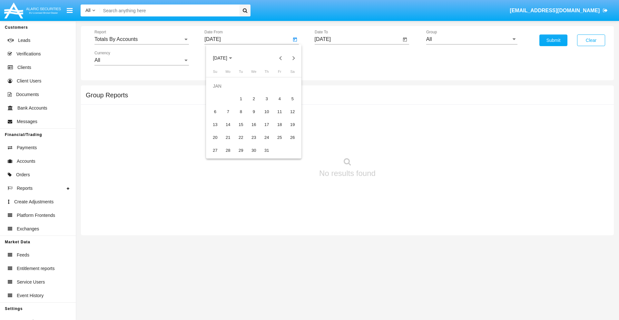
click at [241, 99] on div "1" at bounding box center [241, 99] width 12 height 12
type input "01/01/19"
click at [357, 39] on input "[DATE]" at bounding box center [357, 39] width 87 height 6
click at [335, 58] on span "[DATE]" at bounding box center [330, 58] width 14 height 5
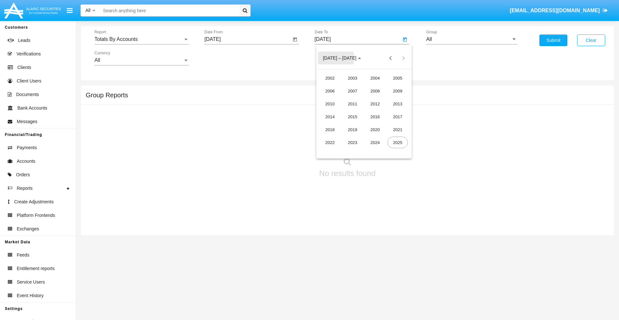
click at [352, 130] on div "2019" at bounding box center [352, 130] width 20 height 12
click at [330, 91] on div "JAN" at bounding box center [330, 91] width 20 height 12
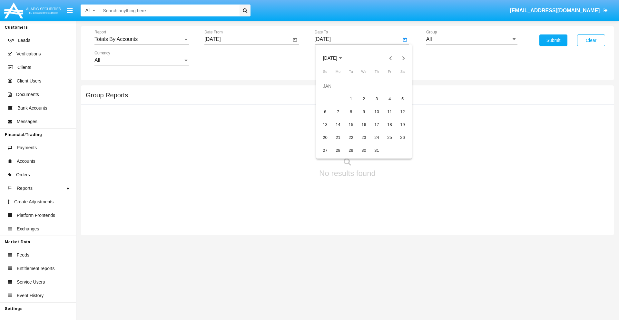
click at [351, 99] on div "1" at bounding box center [351, 99] width 12 height 12
type input "01/01/19"
click at [471, 39] on input "All" at bounding box center [471, 39] width 91 height 6
click at [449, 266] on span "Company AQA" at bounding box center [450, 268] width 34 height 5
type input "Company AQA"
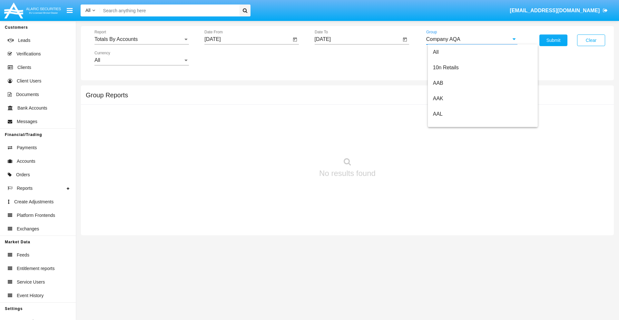
scroll to position [0, 0]
click at [553, 40] on button "Submit" at bounding box center [553, 40] width 28 height 12
click at [141, 39] on span "Report" at bounding box center [138, 39] width 89 height 6
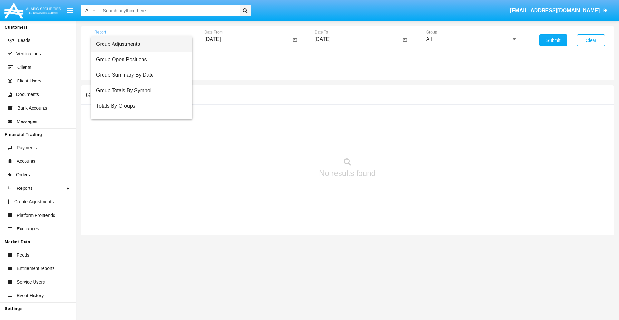
click at [139, 44] on span "Group Adjustments" at bounding box center [141, 43] width 91 height 15
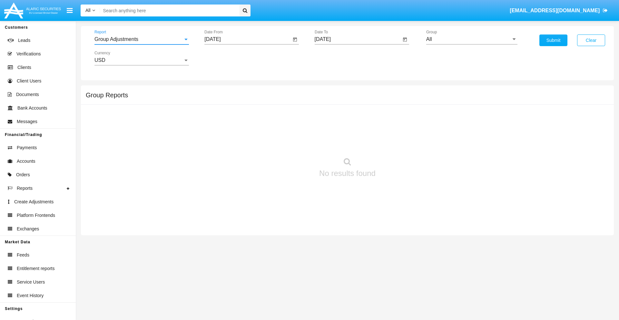
click at [247, 39] on input "[DATE]" at bounding box center [247, 39] width 87 height 6
click at [225, 58] on span "[DATE]" at bounding box center [220, 58] width 14 height 5
click at [287, 142] on div "2025" at bounding box center [287, 143] width 20 height 12
click at [242, 104] on div "JUN" at bounding box center [242, 104] width 20 height 12
click at [241, 111] on div "10" at bounding box center [241, 112] width 12 height 12
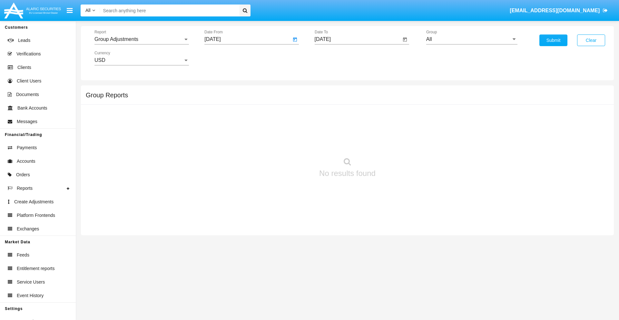
type input "06/10/25"
click at [357, 39] on input "[DATE]" at bounding box center [357, 39] width 87 height 6
click at [335, 58] on span "[DATE]" at bounding box center [330, 58] width 14 height 5
click at [397, 142] on div "2025" at bounding box center [397, 143] width 20 height 12
click at [330, 117] on div "SEP" at bounding box center [330, 117] width 20 height 12
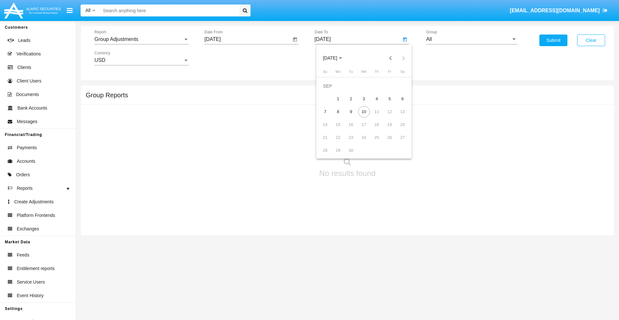
click at [363, 111] on div "10" at bounding box center [364, 112] width 12 height 12
type input "[DATE]"
click at [471, 39] on input "All" at bounding box center [471, 39] width 91 height 6
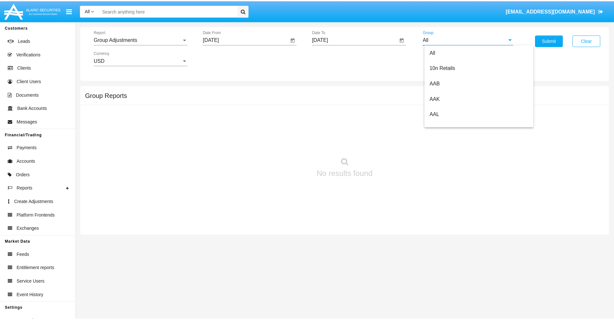
scroll to position [144, 0]
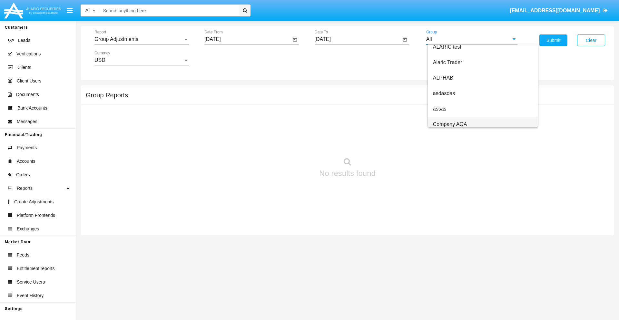
click at [449, 124] on span "Company AQA" at bounding box center [450, 123] width 34 height 5
type input "Company AQA"
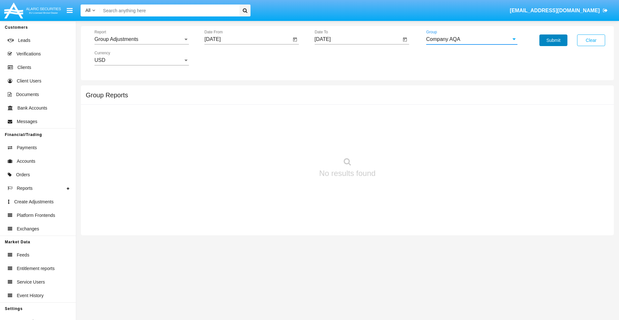
click at [553, 40] on button "Submit" at bounding box center [553, 40] width 28 height 12
click at [141, 39] on span "Report" at bounding box center [138, 39] width 89 height 6
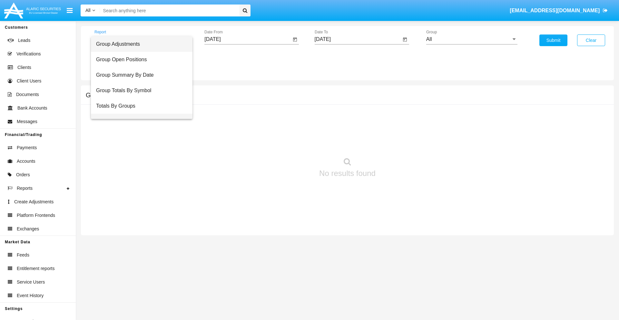
click at [139, 114] on span "Group Fees By Destination" at bounding box center [141, 121] width 91 height 15
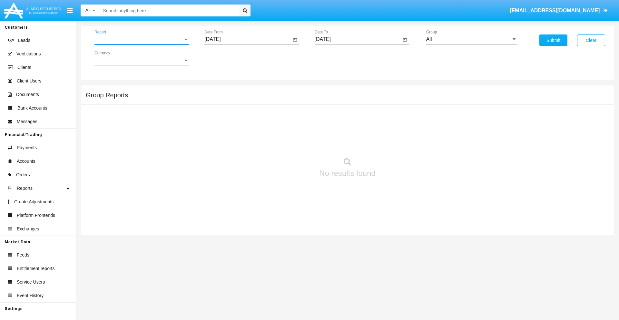
scroll to position [10, 0]
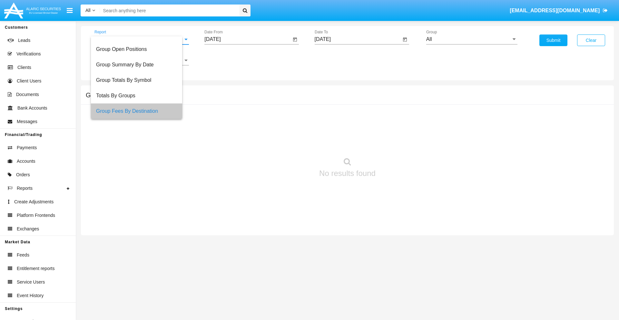
click at [247, 39] on input "[DATE]" at bounding box center [247, 39] width 87 height 6
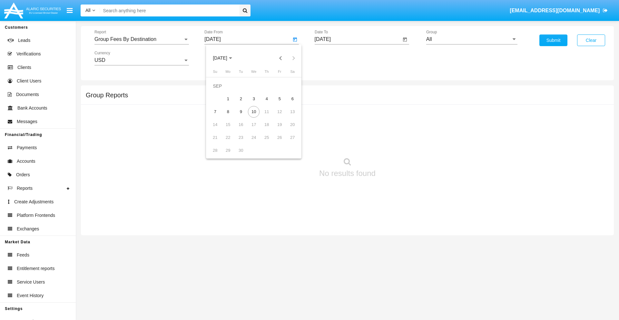
click at [225, 58] on span "[DATE]" at bounding box center [220, 58] width 14 height 5
click at [287, 142] on div "2025" at bounding box center [287, 143] width 20 height 12
click at [265, 104] on div "[DATE]" at bounding box center [265, 104] width 20 height 12
click at [266, 111] on div "10" at bounding box center [267, 112] width 12 height 12
type input "[DATE]"
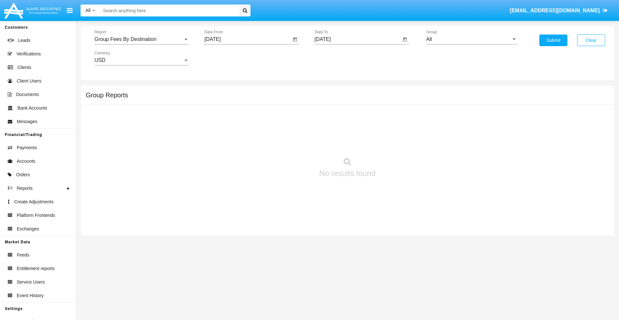
click at [357, 39] on input "[DATE]" at bounding box center [357, 39] width 87 height 6
click at [335, 58] on span "[DATE]" at bounding box center [330, 58] width 14 height 5
click at [397, 142] on div "2025" at bounding box center [397, 143] width 20 height 12
click at [330, 117] on div "SEP" at bounding box center [330, 117] width 20 height 12
click at [363, 111] on div "10" at bounding box center [364, 112] width 12 height 12
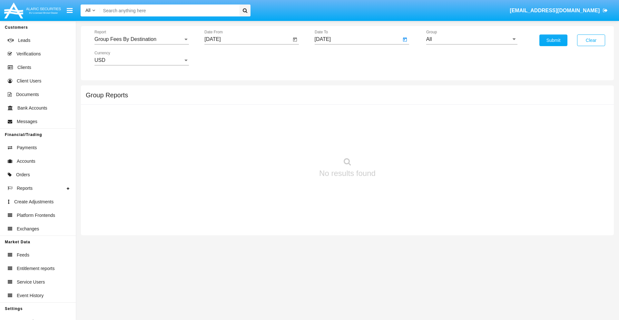
type input "[DATE]"
click at [471, 39] on input "All" at bounding box center [471, 39] width 91 height 6
click at [453, 124] on span "Hammer Web Lite" at bounding box center [454, 123] width 42 height 5
type input "Hammer Web Lite"
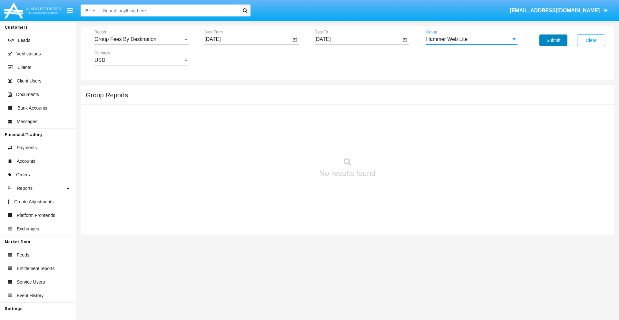
click at [553, 40] on button "Submit" at bounding box center [553, 40] width 28 height 12
click at [141, 39] on span "Report" at bounding box center [138, 39] width 89 height 6
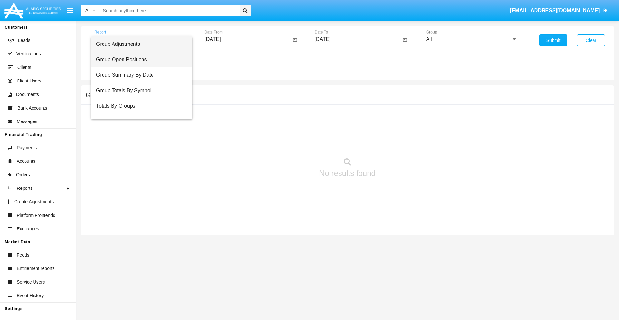
click at [139, 60] on span "Group Open Positions" at bounding box center [141, 59] width 91 height 15
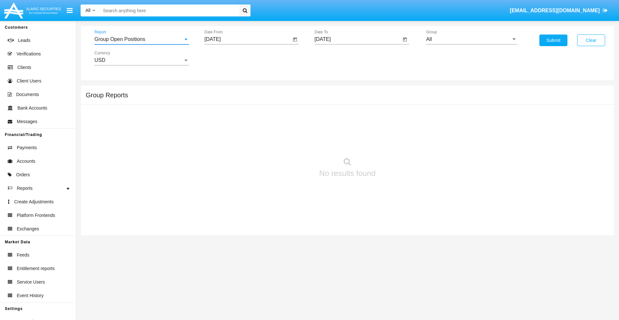
click at [247, 39] on input "[DATE]" at bounding box center [247, 39] width 87 height 6
click at [225, 58] on span "[DATE]" at bounding box center [220, 58] width 14 height 5
click at [287, 142] on div "2025" at bounding box center [287, 143] width 20 height 12
click at [287, 104] on div "AUG" at bounding box center [287, 104] width 20 height 12
click at [215, 111] on div "10" at bounding box center [215, 112] width 12 height 12
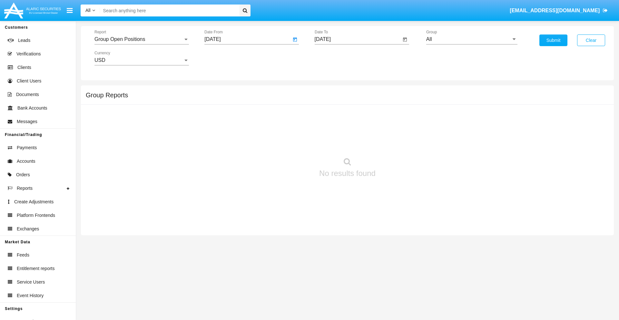
type input "[DATE]"
click at [357, 39] on input "[DATE]" at bounding box center [357, 39] width 87 height 6
click at [335, 58] on span "[DATE]" at bounding box center [330, 58] width 14 height 5
click at [397, 142] on div "2025" at bounding box center [397, 143] width 20 height 12
click at [330, 117] on div "SEP" at bounding box center [330, 117] width 20 height 12
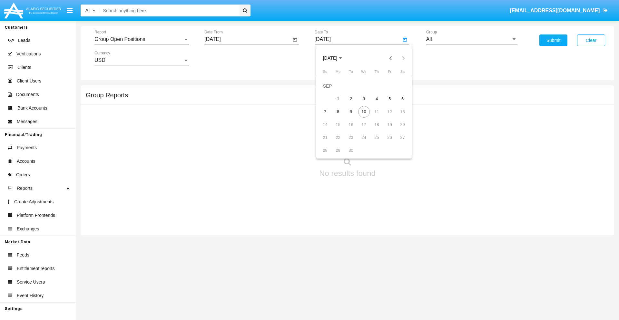
click at [363, 111] on div "10" at bounding box center [364, 112] width 12 height 12
type input "[DATE]"
click at [471, 39] on input "All" at bounding box center [471, 39] width 91 height 6
type input "Hammer Web Lite"
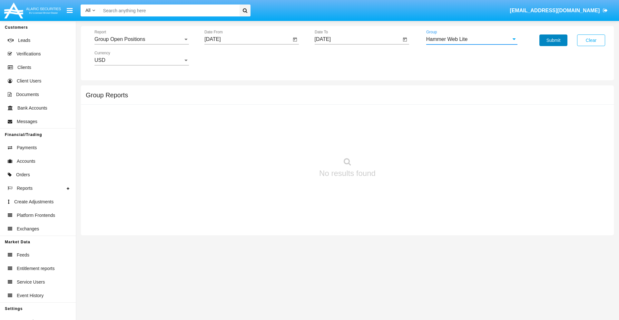
click at [553, 40] on button "Submit" at bounding box center [553, 40] width 28 height 12
click at [141, 39] on span "Report" at bounding box center [138, 39] width 89 height 6
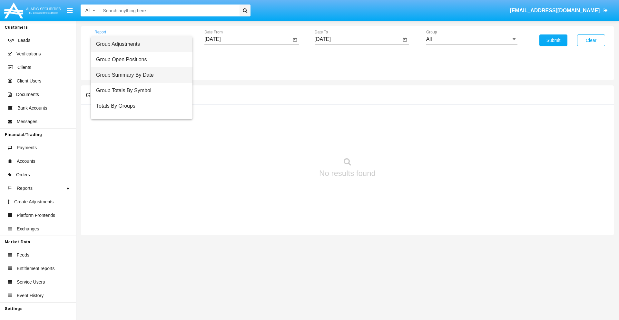
click at [139, 75] on span "Group Summary By Date" at bounding box center [141, 74] width 91 height 15
click at [247, 39] on input "[DATE]" at bounding box center [247, 39] width 87 height 6
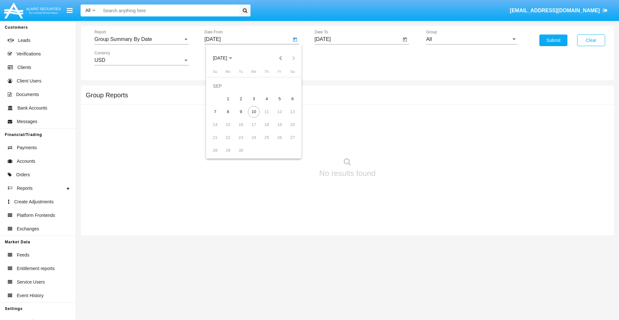
click at [225, 58] on span "[DATE]" at bounding box center [220, 58] width 14 height 5
click at [287, 142] on div "2025" at bounding box center [287, 143] width 20 height 12
click at [287, 104] on div "AUG" at bounding box center [287, 104] width 20 height 12
click at [215, 111] on div "10" at bounding box center [215, 112] width 12 height 12
type input "08/10/25"
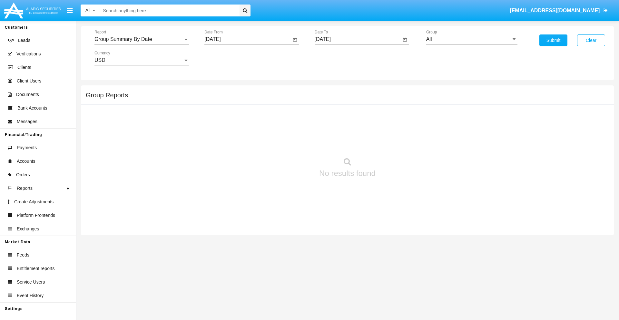
click at [357, 39] on input "[DATE]" at bounding box center [357, 39] width 87 height 6
click at [335, 58] on span "[DATE]" at bounding box center [330, 58] width 14 height 5
click at [397, 142] on div "2025" at bounding box center [397, 143] width 20 height 12
click at [330, 117] on div "SEP" at bounding box center [330, 117] width 20 height 12
click at [363, 111] on div "10" at bounding box center [364, 112] width 12 height 12
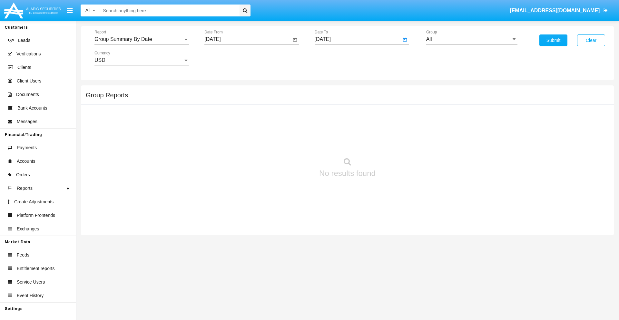
type input "[DATE]"
click at [471, 39] on input "All" at bounding box center [471, 39] width 91 height 6
type input "Hammer Web Lite"
click at [553, 40] on button "Submit" at bounding box center [553, 40] width 28 height 12
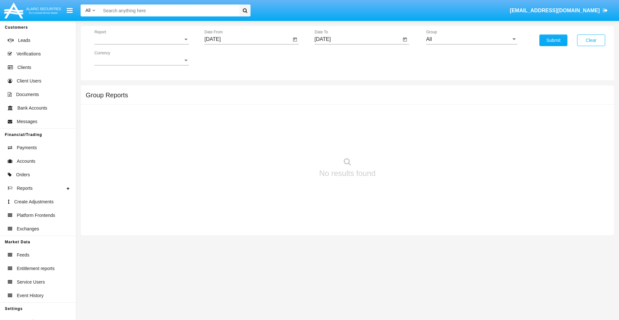
click at [141, 39] on span "Report" at bounding box center [138, 39] width 89 height 6
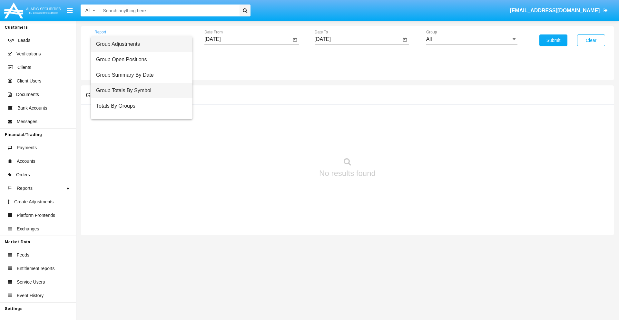
click at [139, 91] on span "Group Totals By Symbol" at bounding box center [141, 90] width 91 height 15
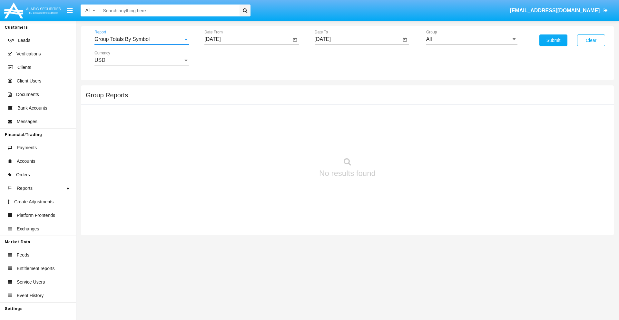
click at [247, 39] on input "[DATE]" at bounding box center [247, 39] width 87 height 6
click at [225, 58] on span "[DATE]" at bounding box center [220, 58] width 14 height 5
click at [287, 142] on div "2025" at bounding box center [287, 143] width 20 height 12
click at [287, 104] on div "AUG" at bounding box center [287, 104] width 20 height 12
click at [215, 111] on div "10" at bounding box center [215, 112] width 12 height 12
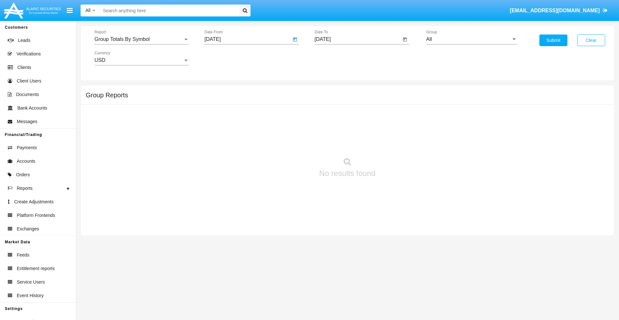
type input "08/10/25"
click at [357, 39] on input "[DATE]" at bounding box center [357, 39] width 87 height 6
click at [335, 58] on span "[DATE]" at bounding box center [330, 58] width 14 height 5
click at [397, 142] on div "2025" at bounding box center [397, 143] width 20 height 12
click at [330, 117] on div "SEP" at bounding box center [330, 117] width 20 height 12
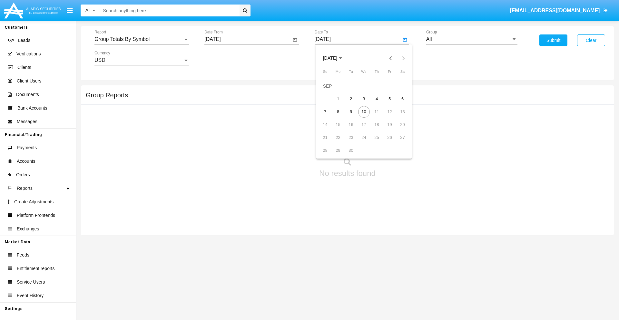
click at [363, 111] on div "10" at bounding box center [364, 112] width 12 height 12
type input "[DATE]"
click at [471, 39] on input "All" at bounding box center [471, 39] width 91 height 6
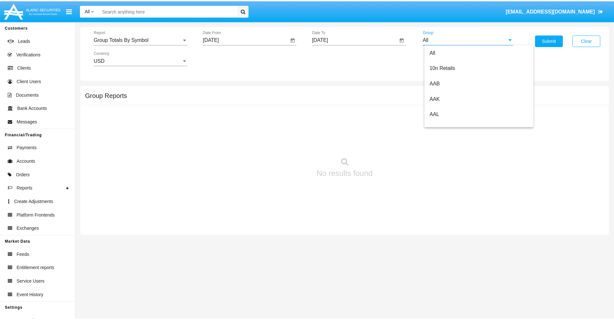
scroll to position [345, 0]
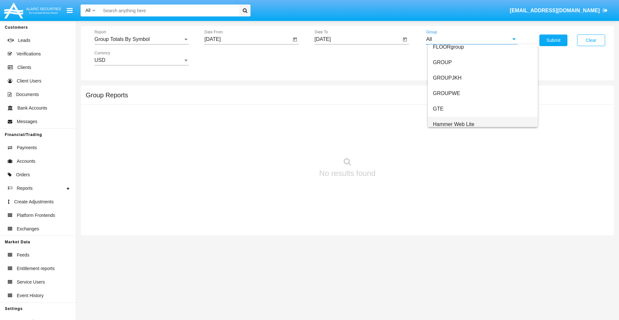
click at [453, 124] on span "Hammer Web Lite" at bounding box center [454, 123] width 42 height 5
type input "Hammer Web Lite"
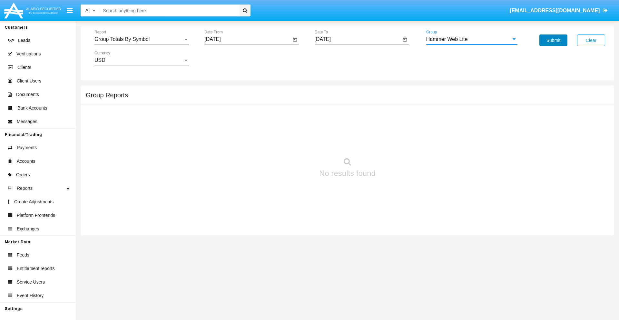
click at [553, 40] on button "Submit" at bounding box center [553, 40] width 28 height 12
click at [141, 39] on span "Report" at bounding box center [138, 39] width 89 height 6
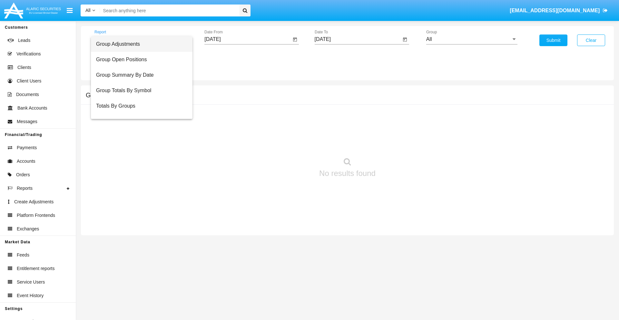
scroll to position [26, 0]
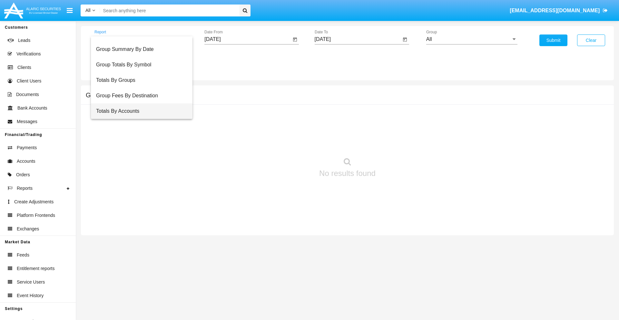
click at [139, 111] on span "Totals By Accounts" at bounding box center [141, 110] width 91 height 15
click at [247, 39] on input "[DATE]" at bounding box center [247, 39] width 87 height 6
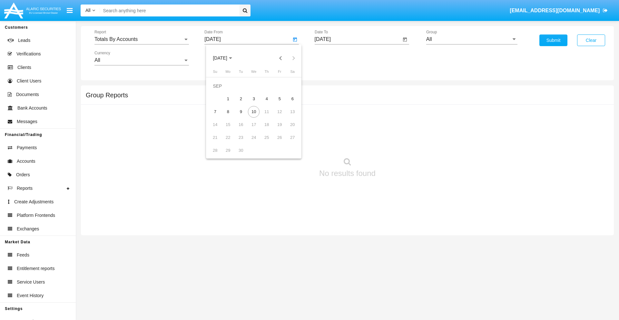
click at [225, 58] on span "[DATE]" at bounding box center [220, 58] width 14 height 5
click at [287, 142] on div "2025" at bounding box center [287, 143] width 20 height 12
click at [287, 104] on div "AUG" at bounding box center [287, 104] width 20 height 12
click at [241, 137] on div "26" at bounding box center [241, 138] width 12 height 12
type input "[DATE]"
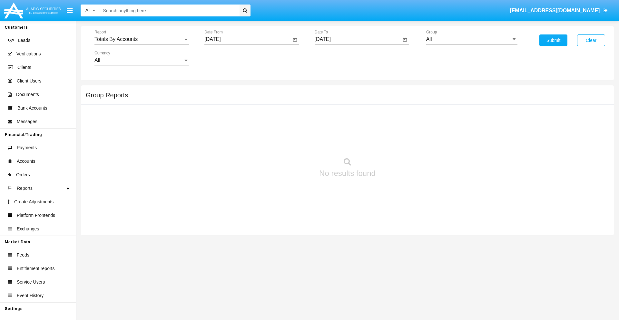
click at [357, 39] on input "[DATE]" at bounding box center [357, 39] width 87 height 6
click at [335, 58] on span "[DATE]" at bounding box center [330, 58] width 14 height 5
click at [397, 142] on div "2025" at bounding box center [397, 143] width 20 height 12
click at [330, 117] on div "SEP" at bounding box center [330, 117] width 20 height 12
click at [363, 111] on div "10" at bounding box center [364, 112] width 12 height 12
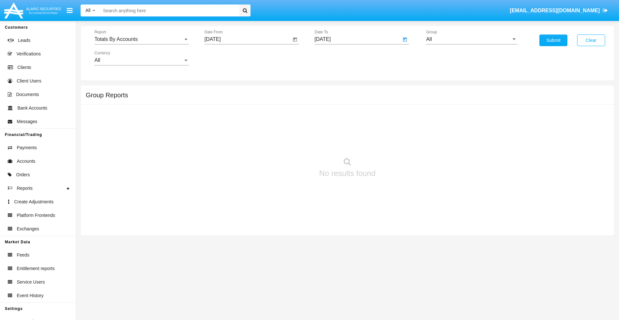
type input "[DATE]"
click at [471, 39] on input "All" at bounding box center [471, 39] width 91 height 6
type input "Hammer Web Lite"
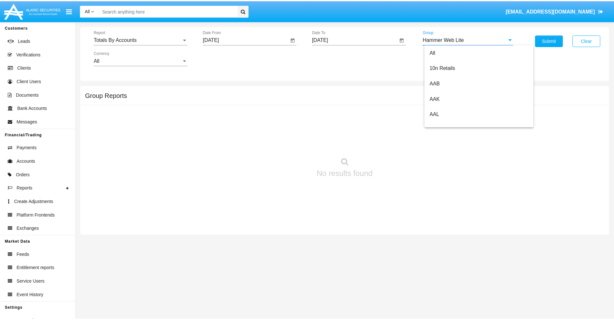
scroll to position [0, 0]
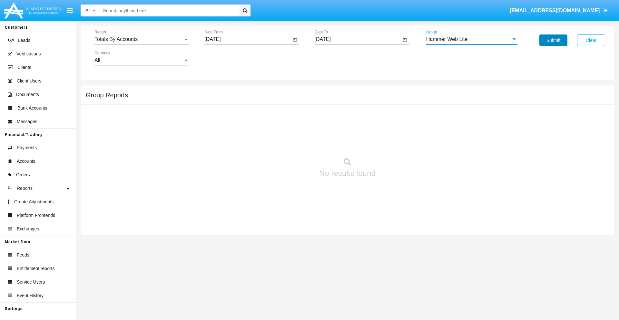
click at [553, 40] on button "Submit" at bounding box center [553, 40] width 28 height 12
click at [141, 39] on span "Report" at bounding box center [138, 39] width 89 height 6
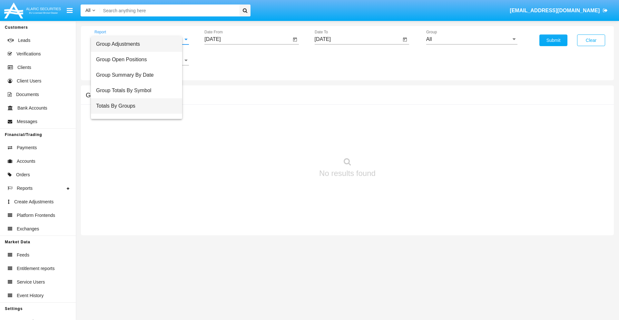
click at [139, 106] on span "Totals By Groups" at bounding box center [136, 105] width 81 height 15
click at [247, 39] on input "[DATE]" at bounding box center [247, 39] width 87 height 6
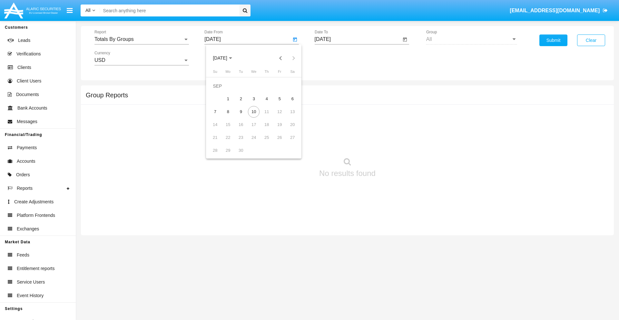
click at [225, 58] on span "SEP 2025" at bounding box center [220, 58] width 14 height 5
click at [287, 142] on div "2025" at bounding box center [287, 143] width 20 height 12
click at [287, 104] on div "AUG" at bounding box center [287, 104] width 20 height 12
click at [241, 137] on div "26" at bounding box center [241, 138] width 12 height 12
type input "08/26/25"
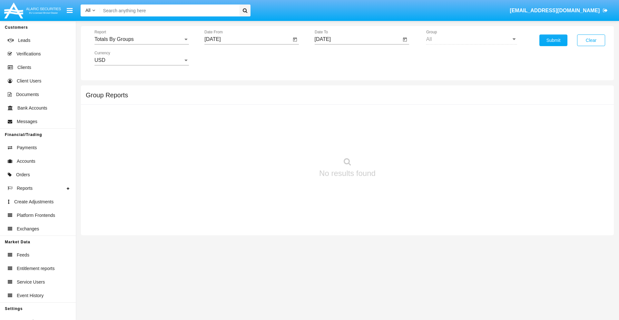
click at [357, 39] on input "[DATE]" at bounding box center [357, 39] width 87 height 6
click at [335, 58] on span "SEP 2025" at bounding box center [330, 58] width 14 height 5
click at [397, 142] on div "2025" at bounding box center [397, 143] width 20 height 12
click at [330, 117] on div "SEP" at bounding box center [330, 117] width 20 height 12
click at [363, 111] on div "10" at bounding box center [364, 112] width 12 height 12
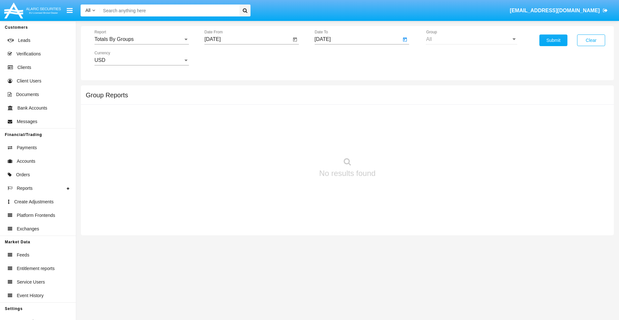
type input "09/10/25"
click at [553, 40] on button "Submit" at bounding box center [553, 40] width 28 height 12
click at [141, 39] on span "Report" at bounding box center [138, 39] width 89 height 6
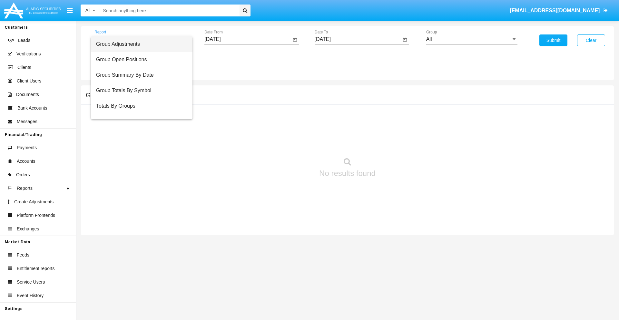
click at [139, 44] on span "Group Adjustments" at bounding box center [141, 43] width 91 height 15
click at [471, 39] on input "All" at bounding box center [471, 39] width 91 height 6
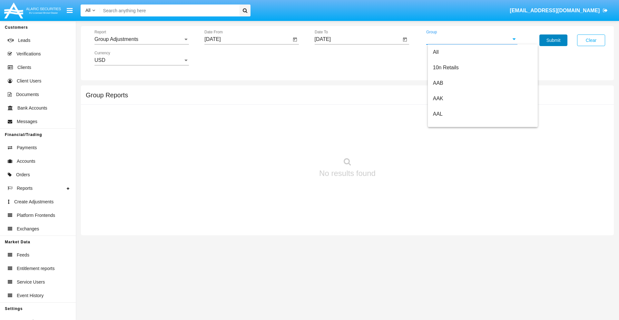
click at [553, 40] on button "Submit" at bounding box center [553, 40] width 28 height 12
click at [141, 39] on span "Report" at bounding box center [138, 39] width 89 height 6
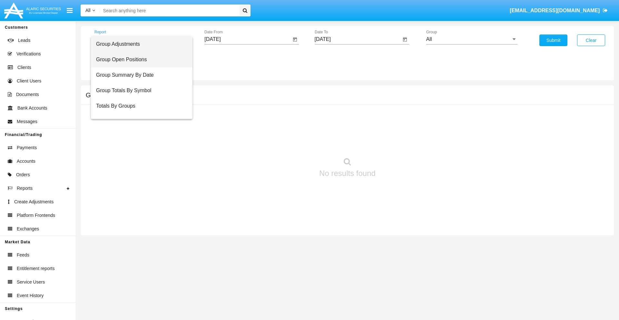
click at [139, 60] on span "Group Open Positions" at bounding box center [141, 59] width 91 height 15
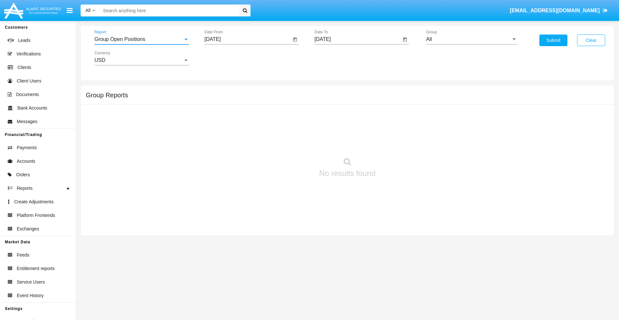
click at [471, 39] on input "All" at bounding box center [471, 39] width 91 height 6
click at [553, 40] on button "Submit" at bounding box center [553, 40] width 28 height 12
click at [141, 39] on span "Report" at bounding box center [138, 39] width 89 height 6
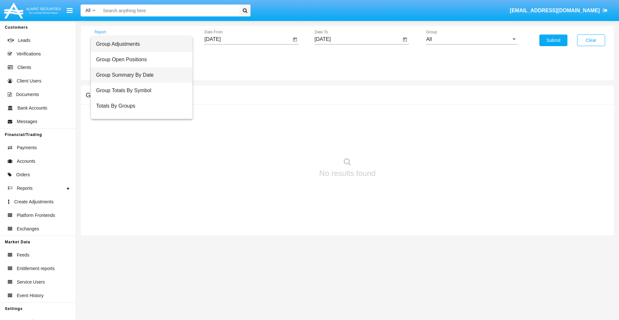
click at [139, 75] on span "Group Summary By Date" at bounding box center [141, 74] width 91 height 15
click at [471, 39] on input "All" at bounding box center [471, 39] width 91 height 6
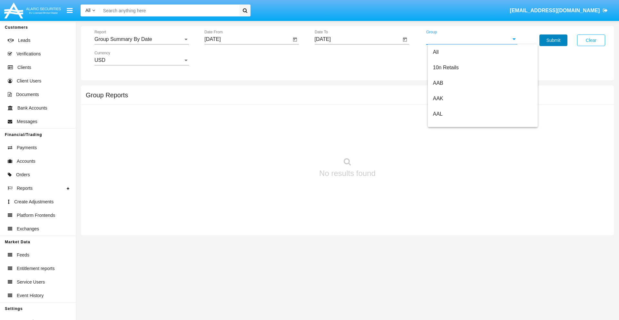
click at [553, 40] on button "Submit" at bounding box center [553, 40] width 28 height 12
click at [141, 39] on span "Report" at bounding box center [138, 39] width 89 height 6
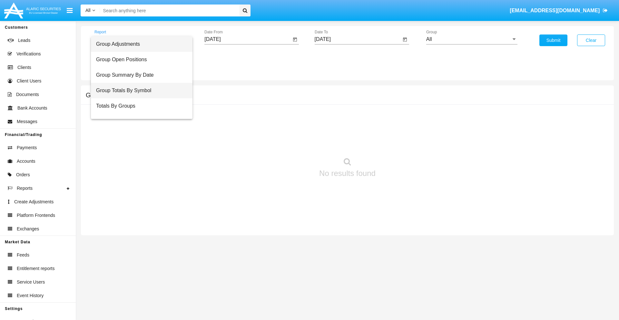
click at [139, 91] on span "Group Totals By Symbol" at bounding box center [141, 90] width 91 height 15
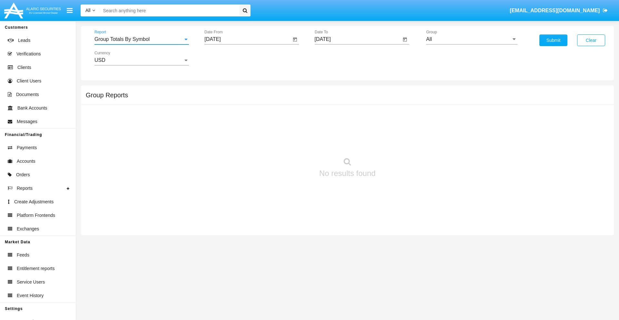
click at [471, 39] on input "All" at bounding box center [471, 39] width 91 height 6
click at [553, 40] on button "Submit" at bounding box center [553, 40] width 28 height 12
click at [141, 39] on span "Report" at bounding box center [138, 39] width 89 height 6
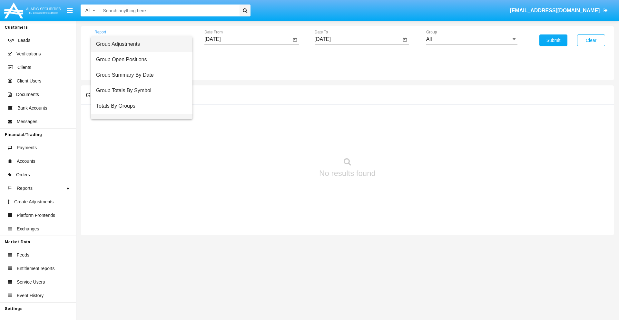
click at [139, 114] on span "Group Fees By Destination" at bounding box center [141, 121] width 91 height 15
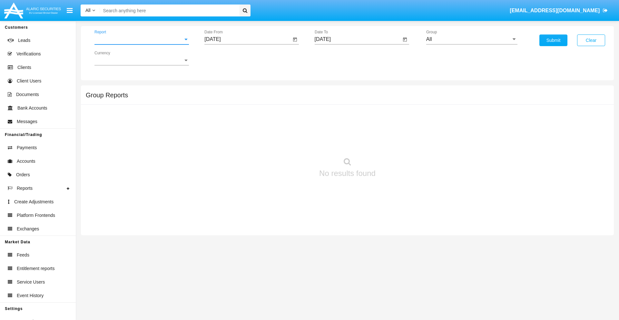
scroll to position [10, 0]
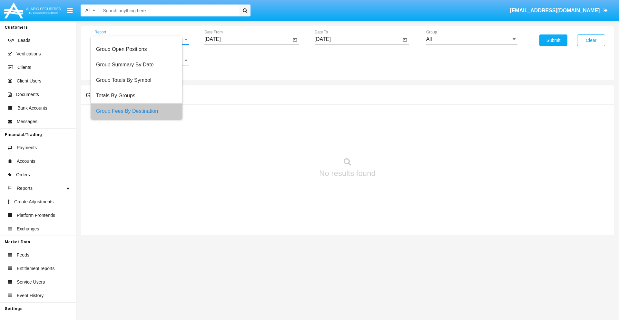
click at [471, 39] on input "All" at bounding box center [471, 39] width 91 height 6
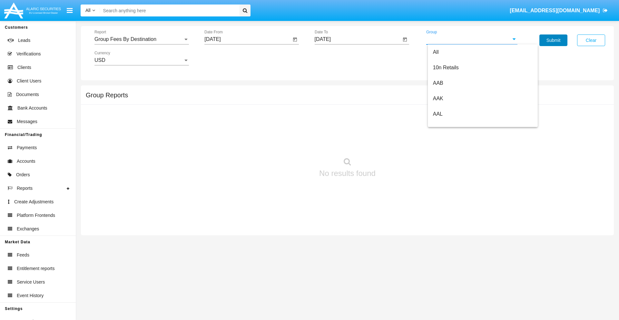
click at [553, 40] on button "Submit" at bounding box center [553, 40] width 28 height 12
